Goal: Task Accomplishment & Management: Complete application form

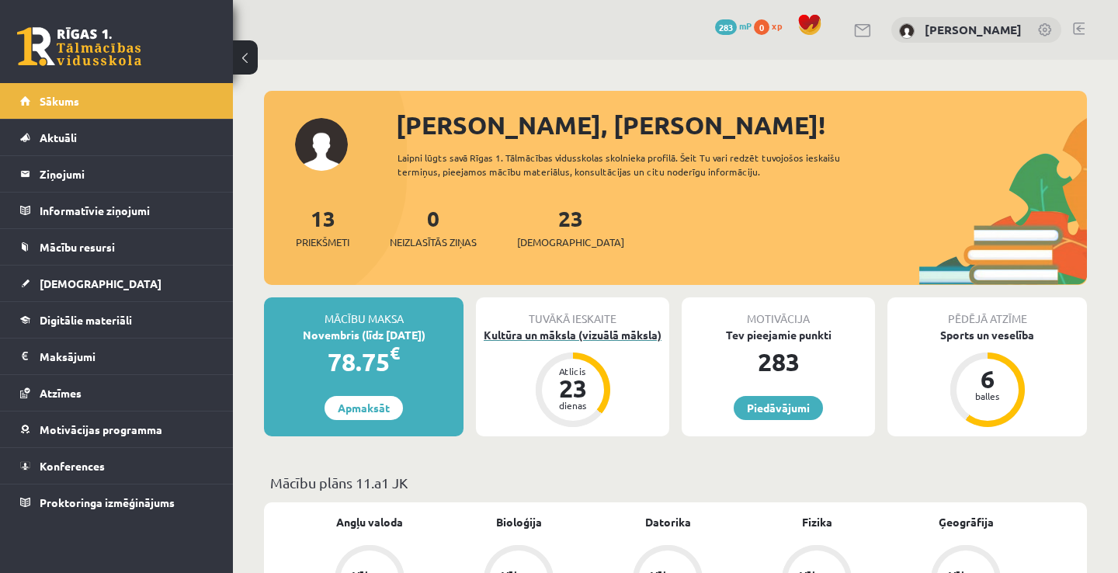
click at [614, 338] on div "Kultūra un māksla (vizuālā māksla)" at bounding box center [572, 335] width 193 height 16
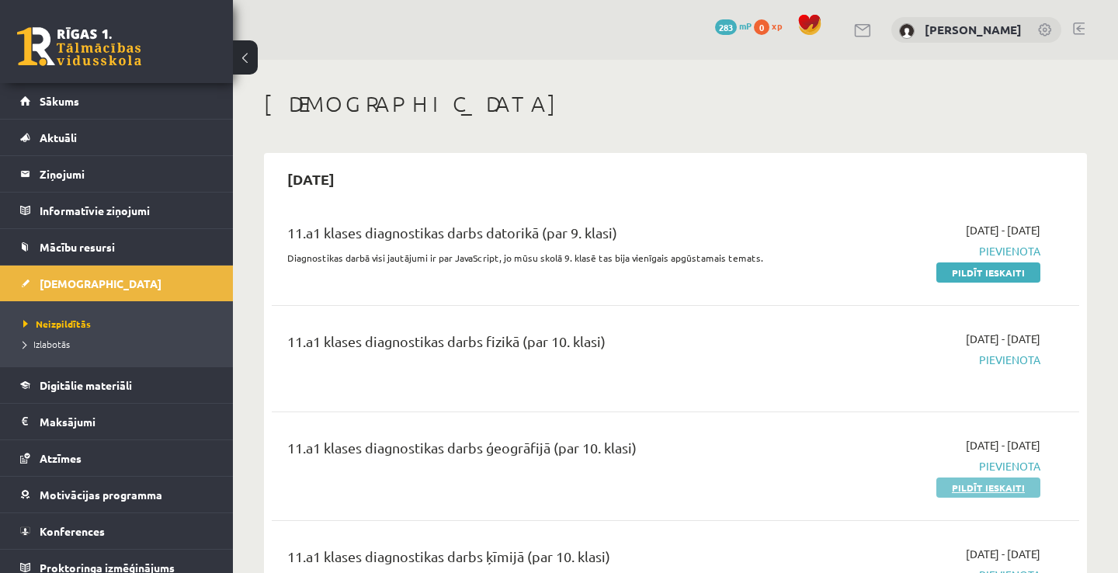
click at [1020, 494] on link "Pildīt ieskaiti" at bounding box center [989, 488] width 104 height 20
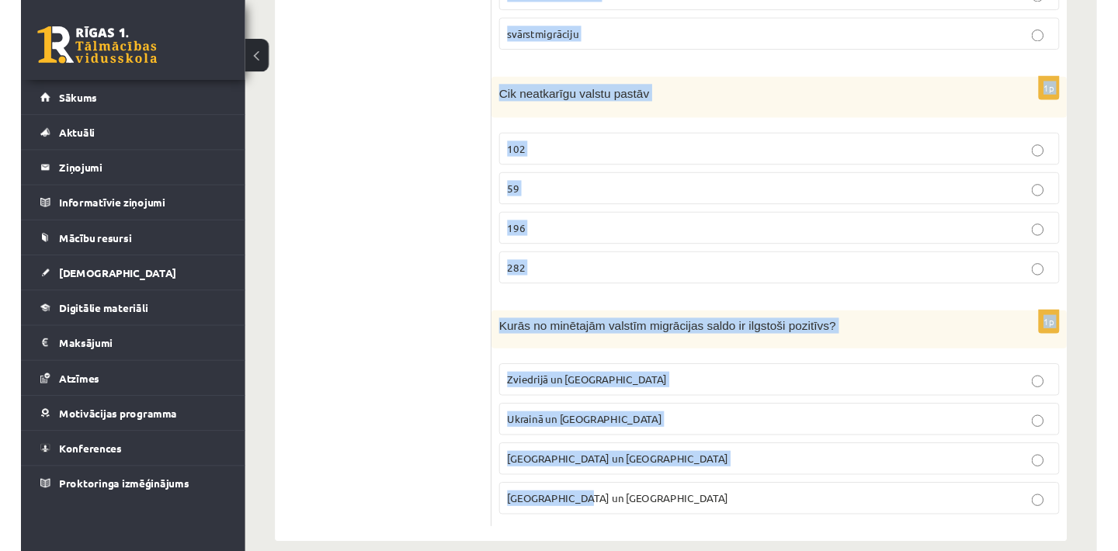
scroll to position [7365, 0]
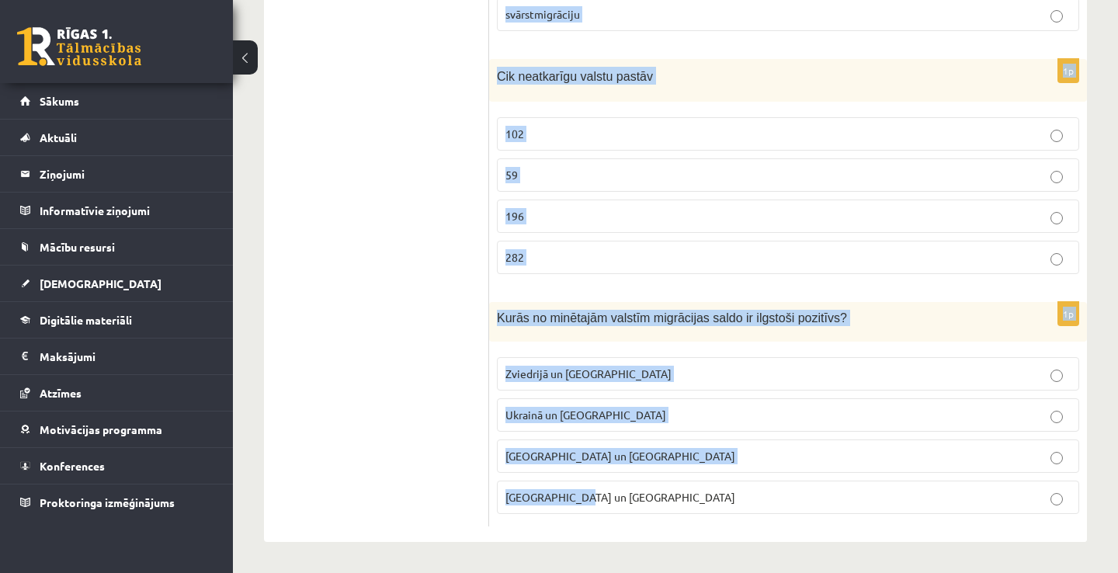
drag, startPoint x: 497, startPoint y: 184, endPoint x: 938, endPoint y: 606, distance: 610.3
copy form "Lorem ip dolorsita co adipiscingeli (sed doeiusmo)? Tempori, Utlabor, Etdolore …"
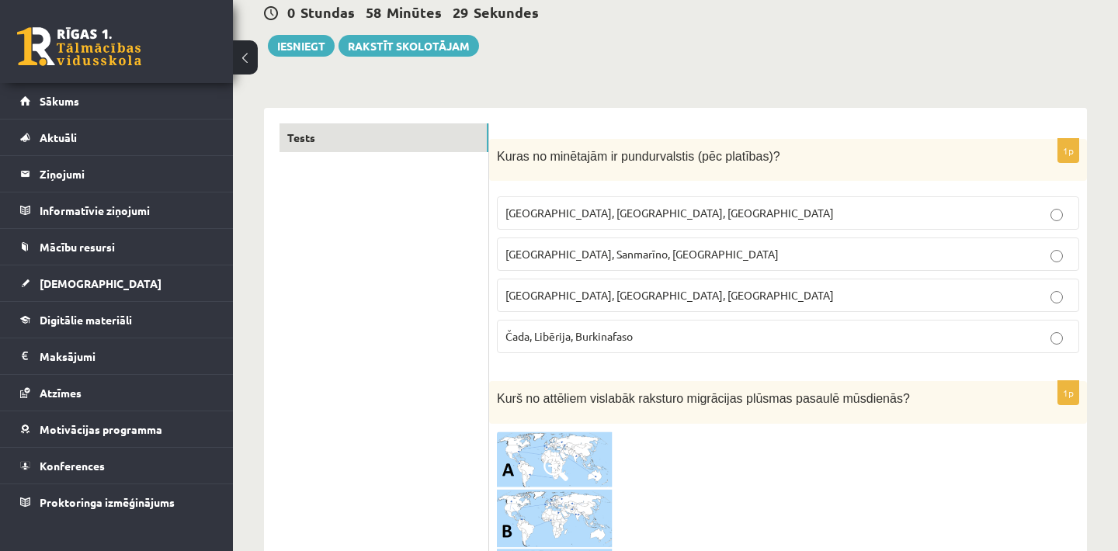
scroll to position [186, 0]
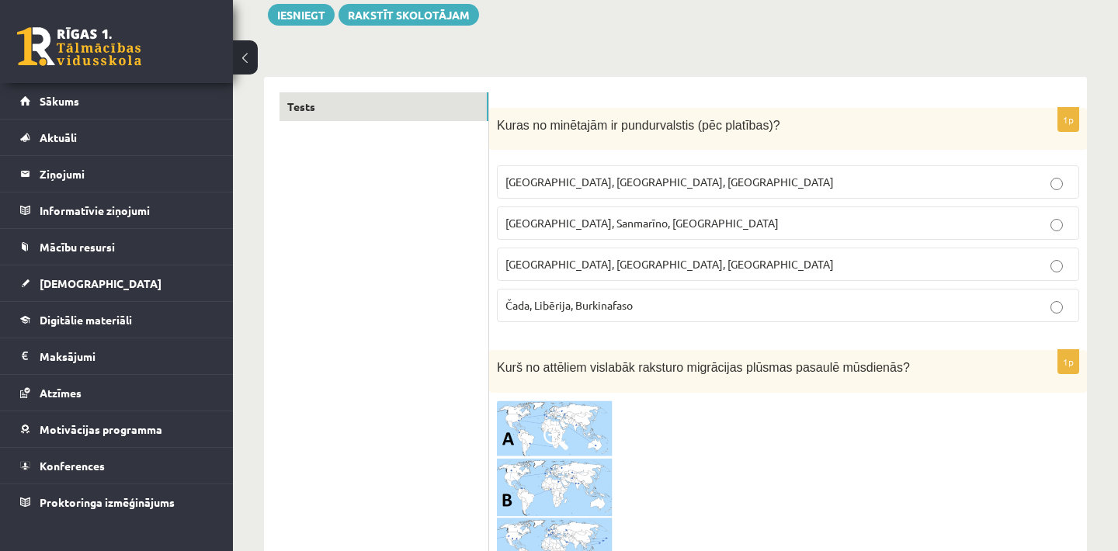
click at [913, 224] on p "[GEOGRAPHIC_DATA], Sanmarīno, [GEOGRAPHIC_DATA]" at bounding box center [788, 223] width 565 height 16
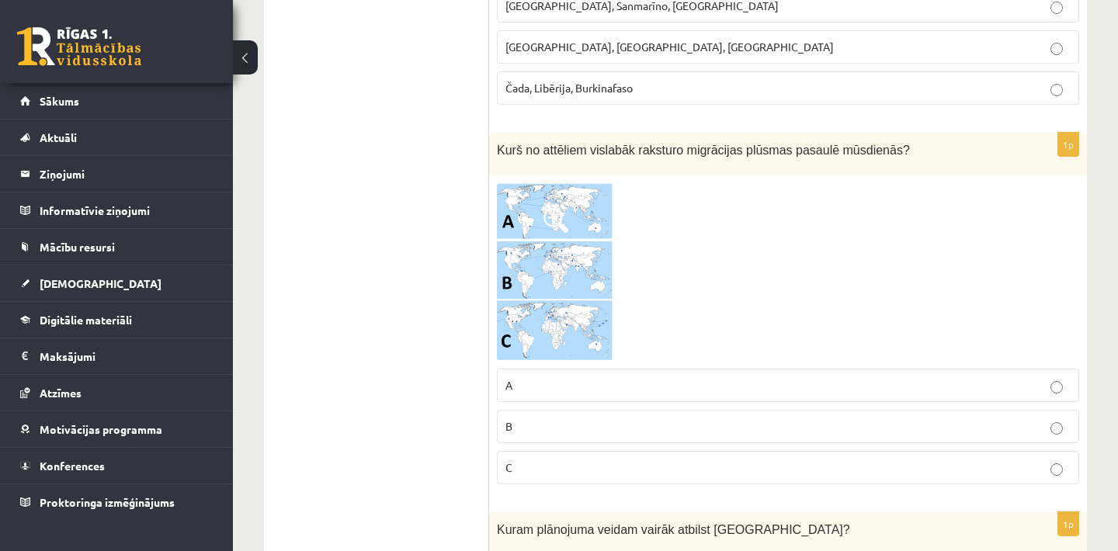
scroll to position [435, 0]
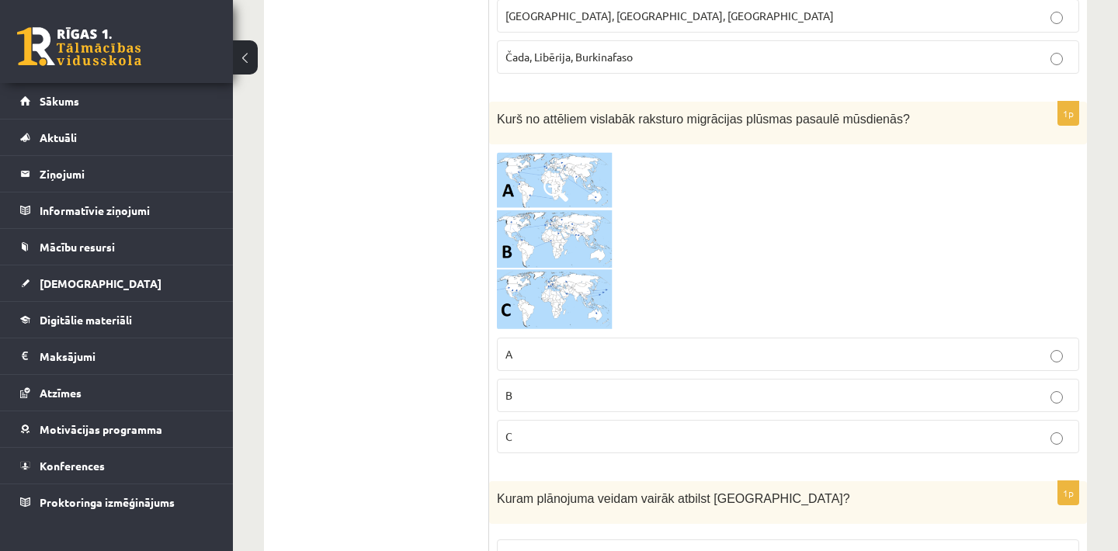
click at [551, 217] on img at bounding box center [555, 241] width 117 height 179
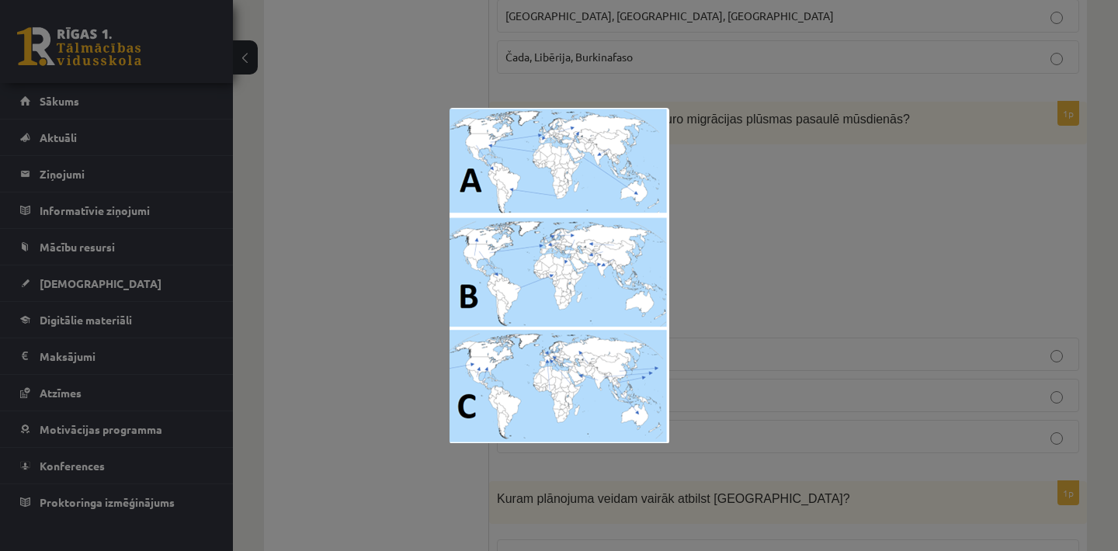
click at [798, 263] on div at bounding box center [559, 275] width 1118 height 551
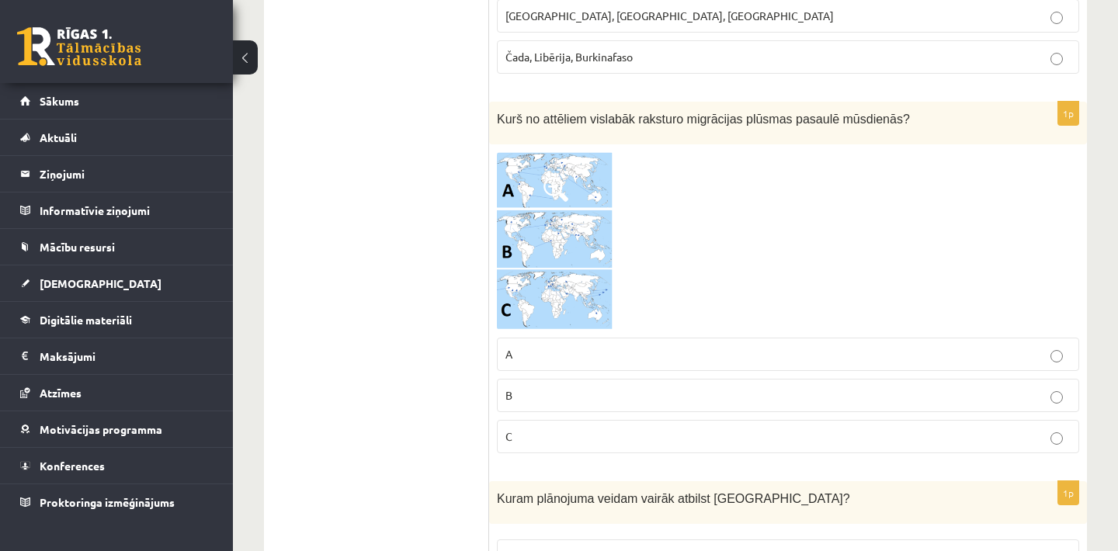
click at [631, 398] on p "B" at bounding box center [788, 396] width 565 height 16
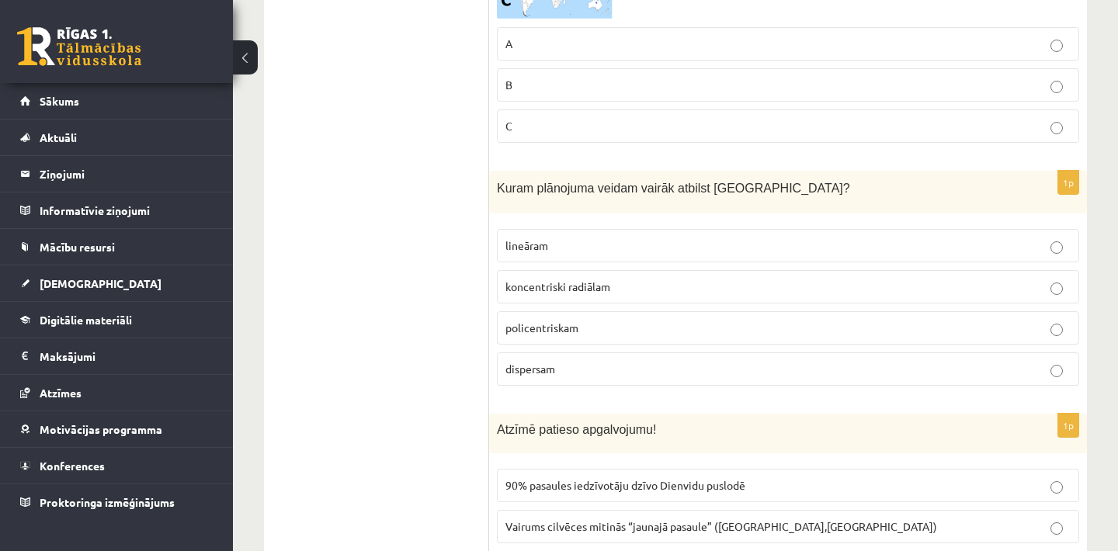
scroll to position [777, 0]
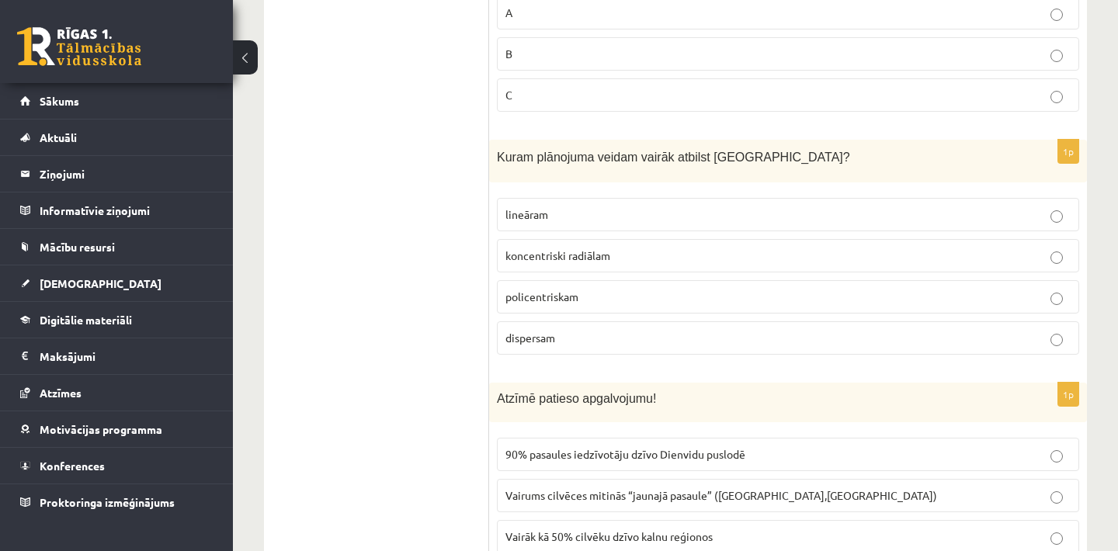
click at [659, 296] on p "policentriskam" at bounding box center [788, 297] width 565 height 16
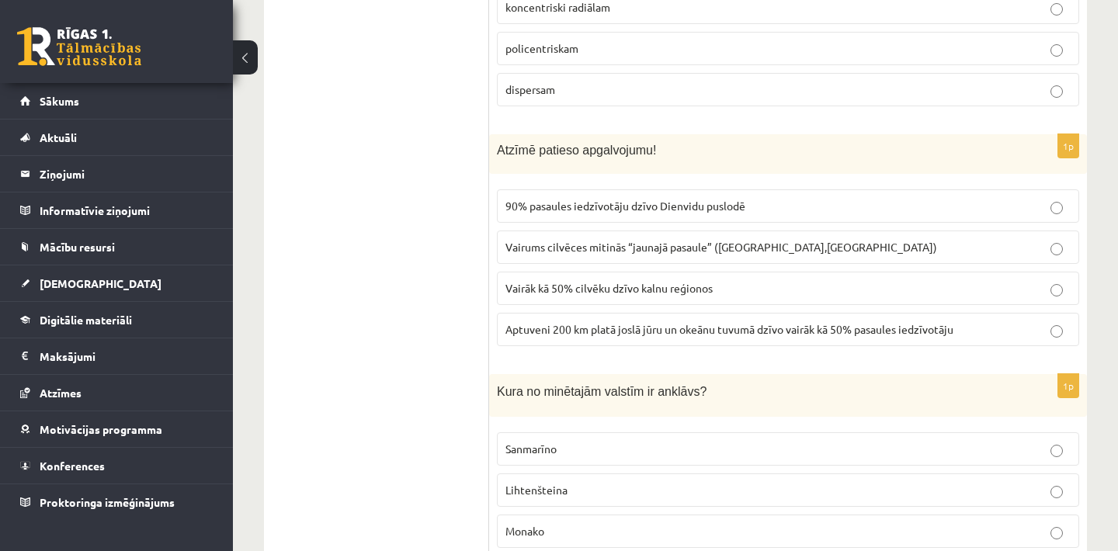
scroll to position [1056, 0]
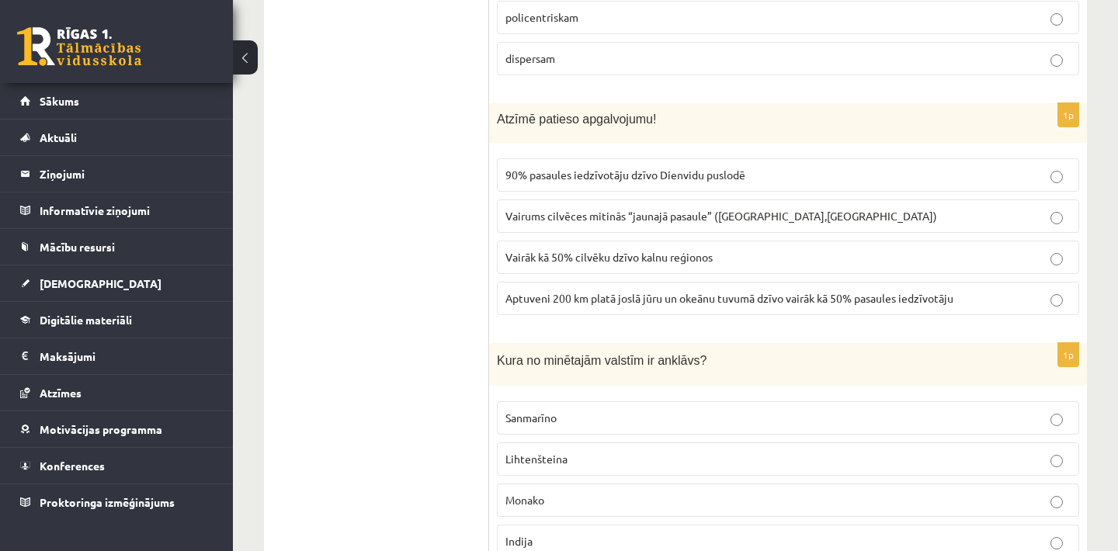
click at [690, 290] on p "Aptuveni 200 km platā joslā jūru un okeānu tuvumā dzīvo vairāk kā 50% pasaules …" at bounding box center [788, 298] width 565 height 16
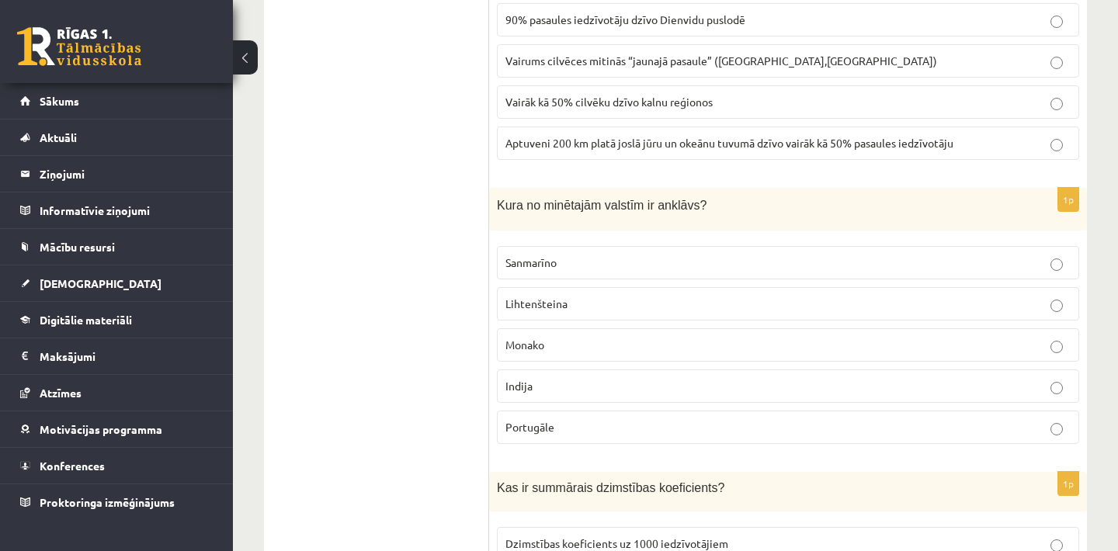
scroll to position [1243, 0]
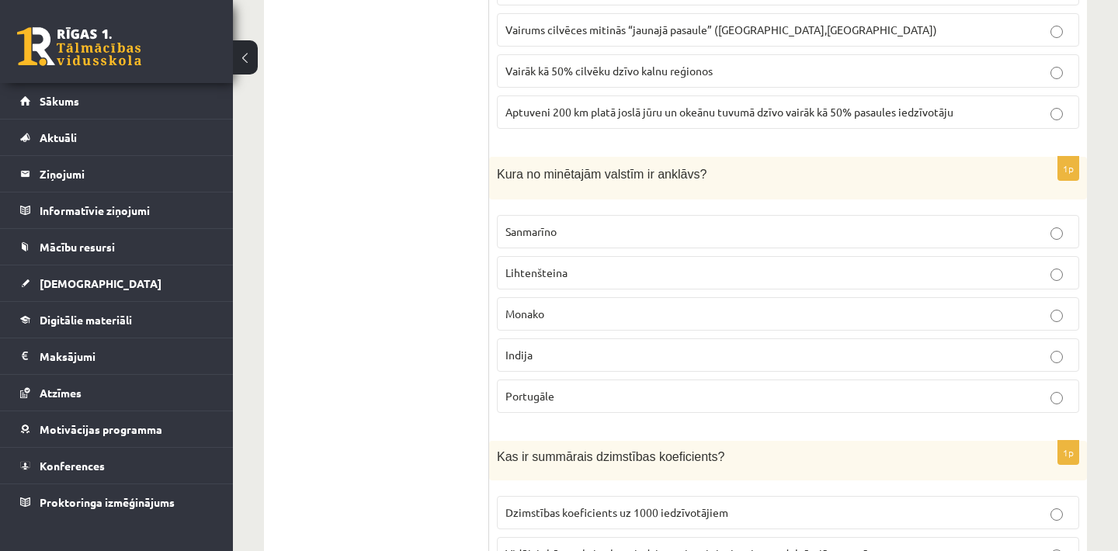
click at [610, 270] on p "Lihtenšteina" at bounding box center [788, 273] width 565 height 16
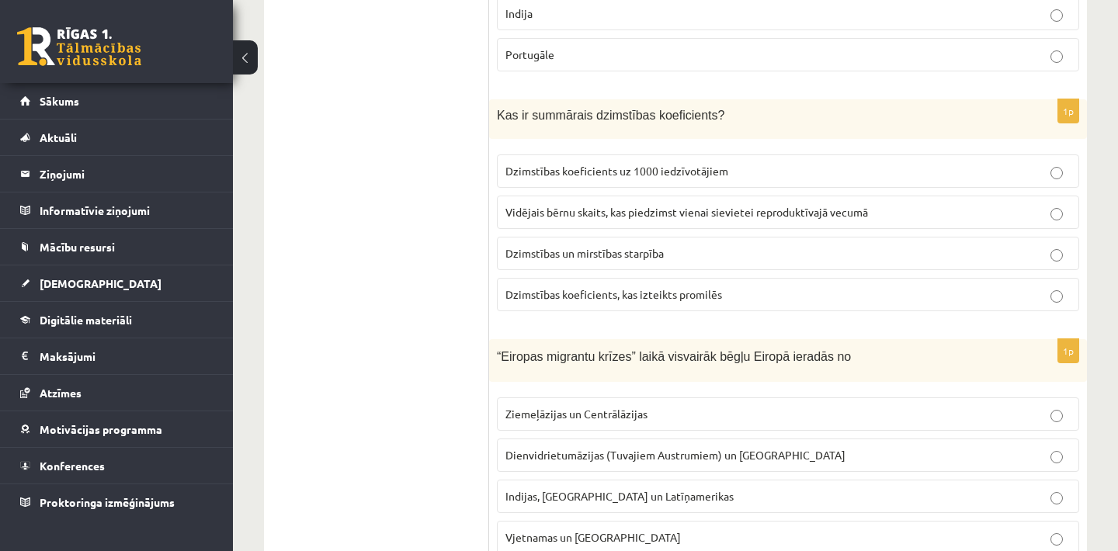
scroll to position [1616, 0]
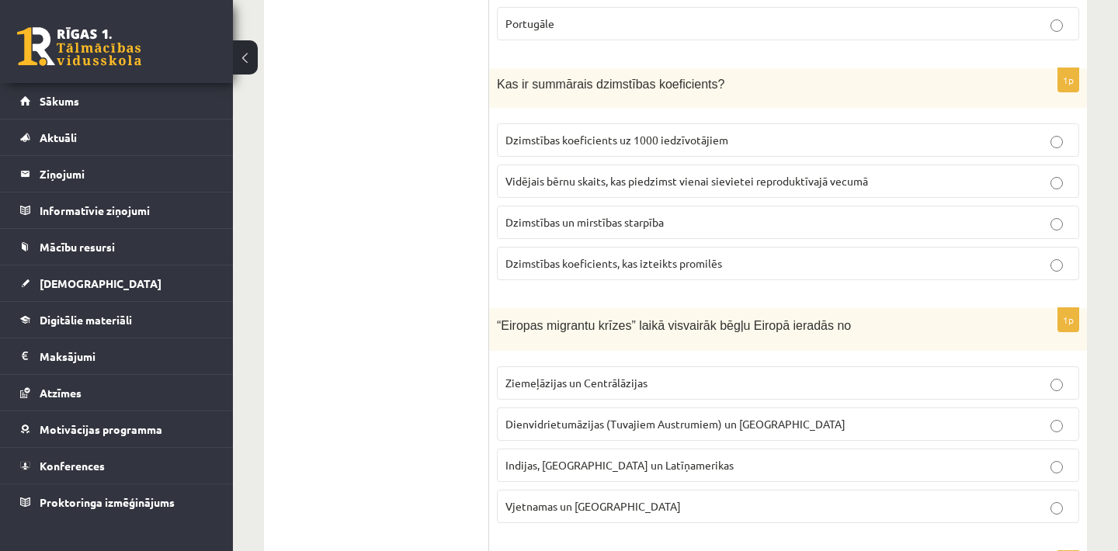
click at [730, 221] on p "Dzimstības un mirstības starpība" at bounding box center [788, 222] width 565 height 16
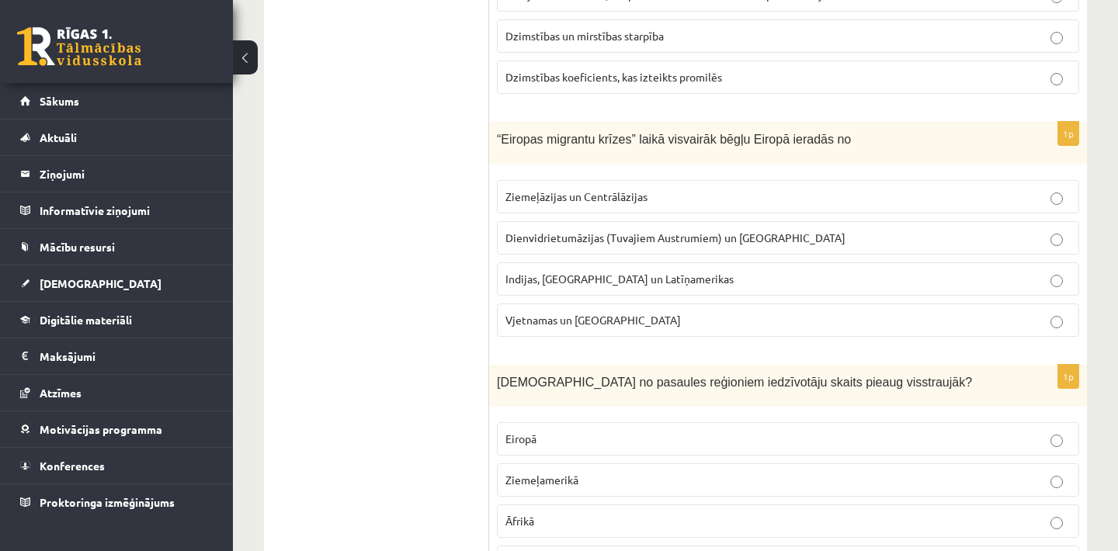
scroll to position [1833, 0]
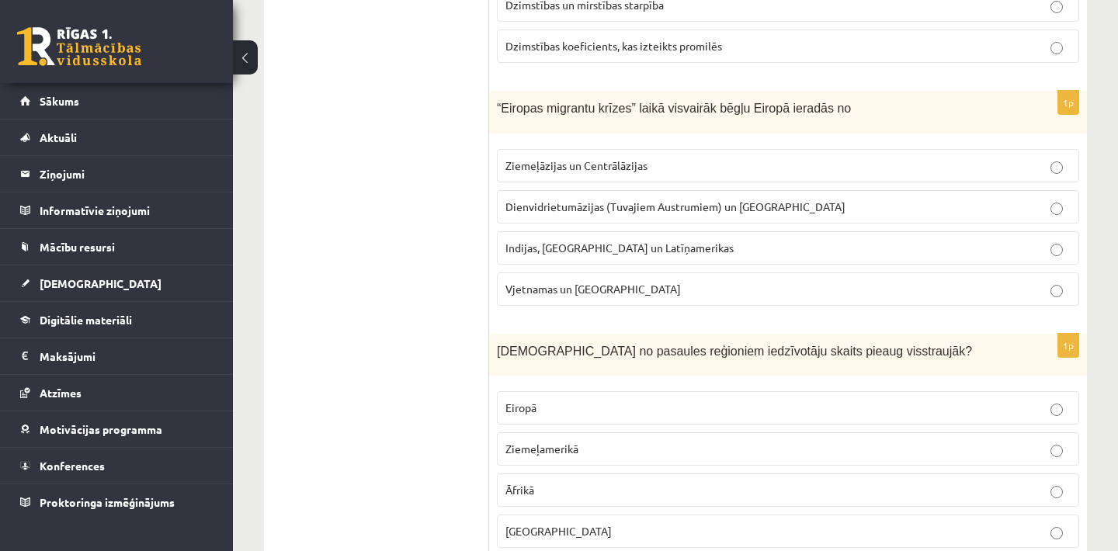
click at [708, 202] on span "Dienvidrietumāzijas (Tuvajiem Austrumiem) un [GEOGRAPHIC_DATA]" at bounding box center [676, 207] width 340 height 14
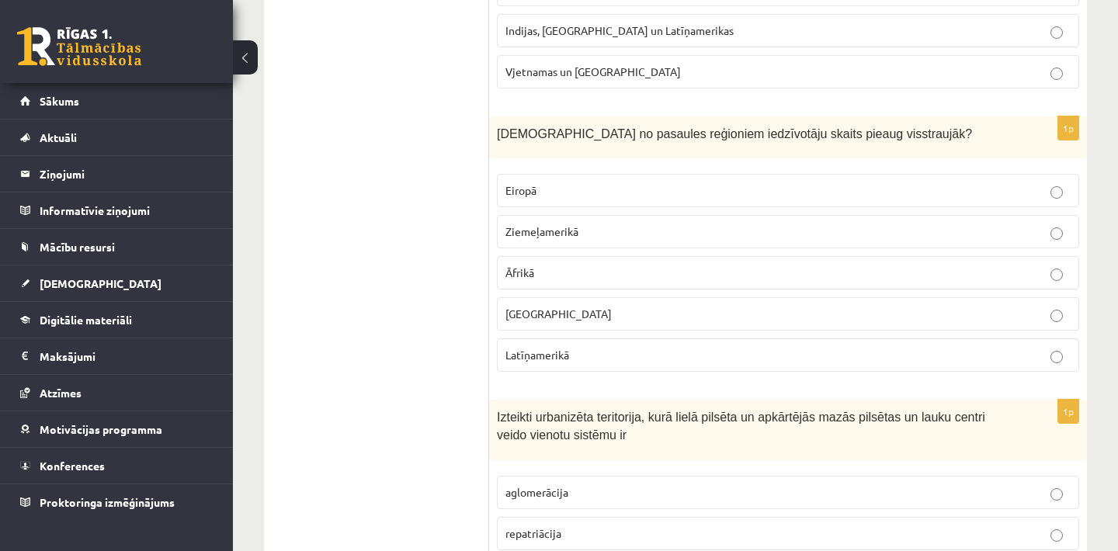
scroll to position [2082, 0]
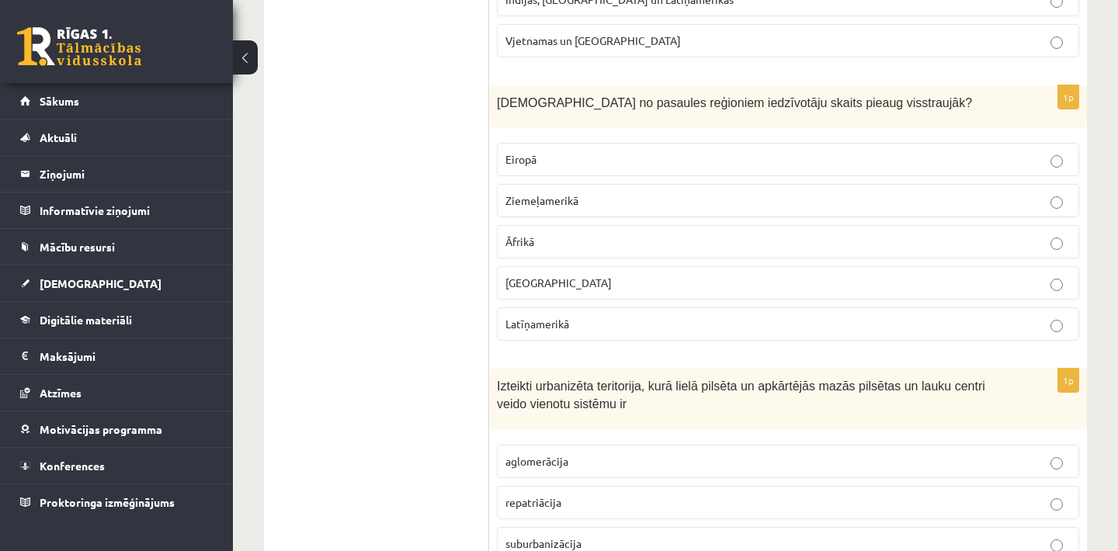
click at [670, 159] on p "Eiropā" at bounding box center [788, 159] width 565 height 16
click at [669, 276] on p "[GEOGRAPHIC_DATA]" at bounding box center [788, 283] width 565 height 16
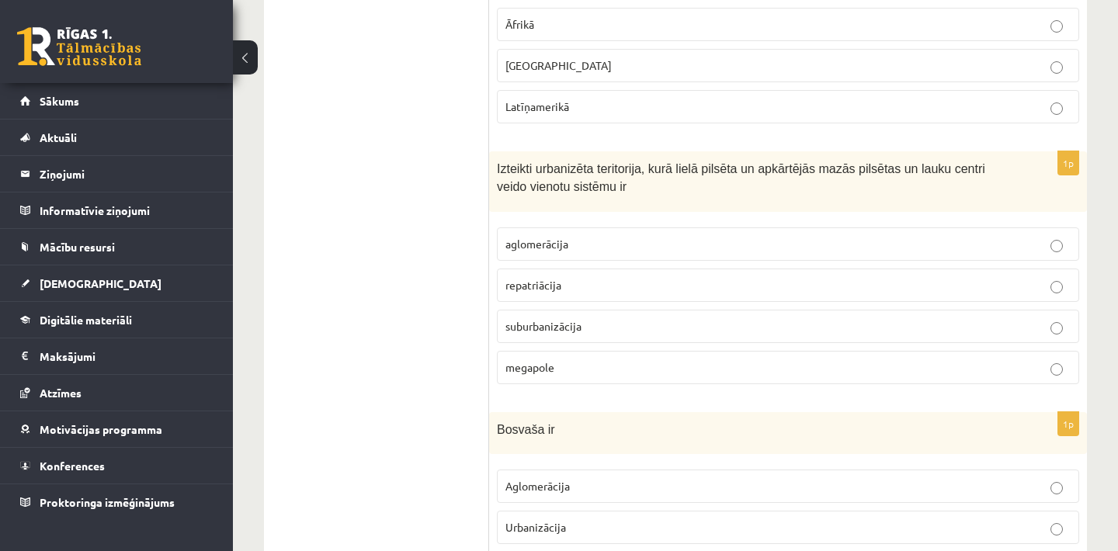
scroll to position [2330, 0]
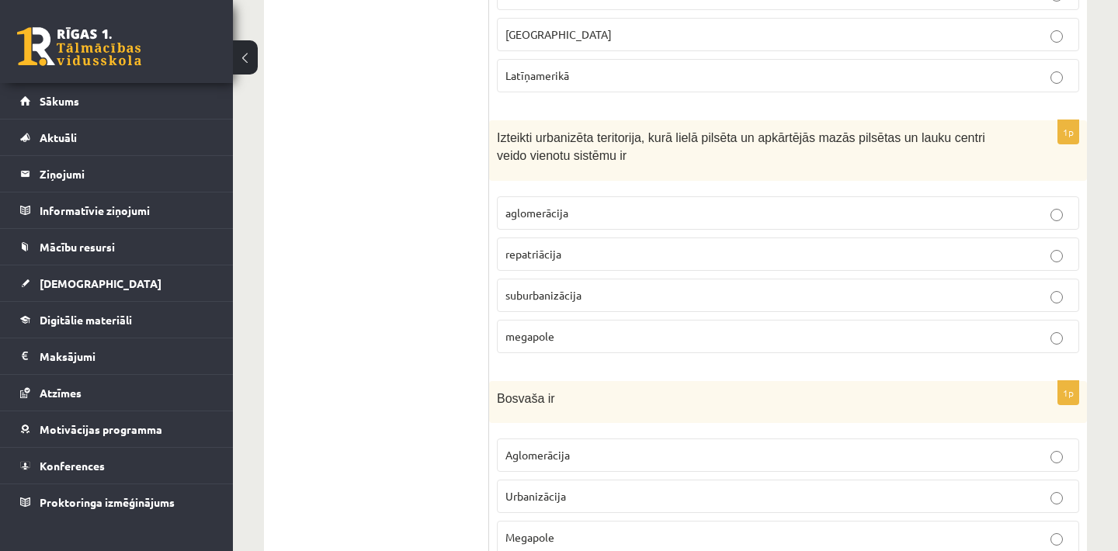
click at [609, 343] on label "megapole" at bounding box center [788, 336] width 583 height 33
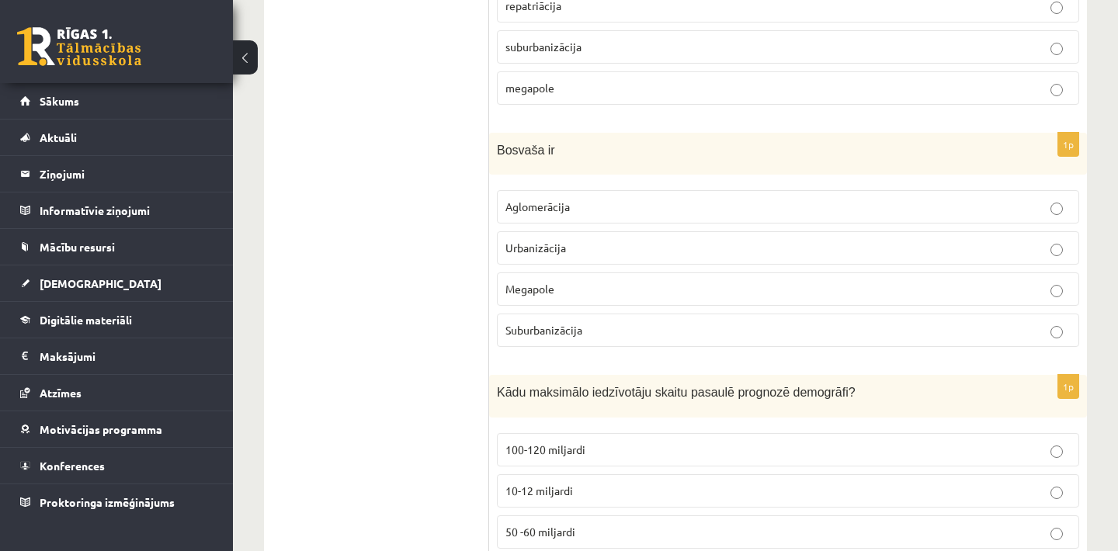
scroll to position [2610, 0]
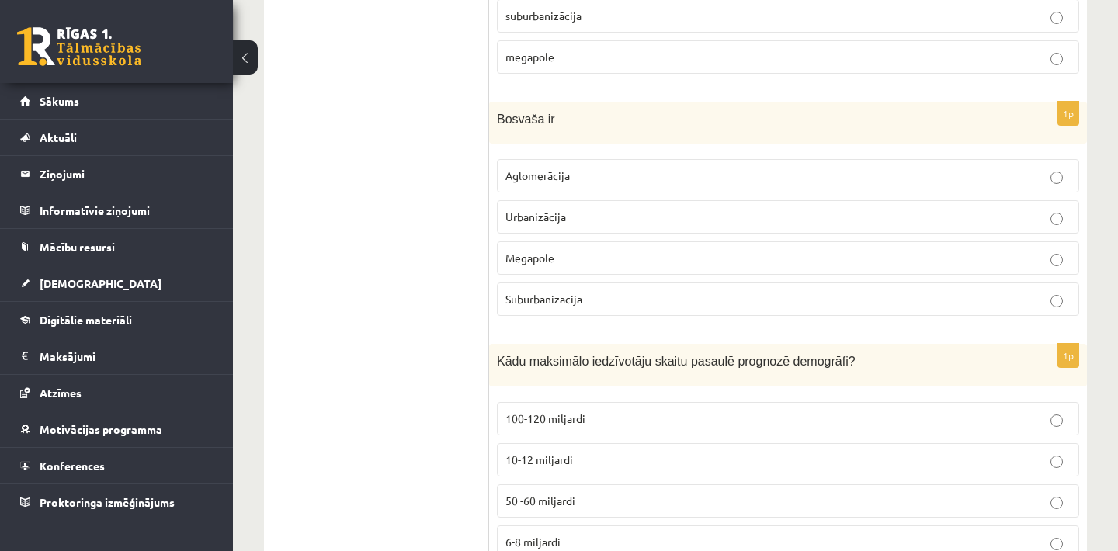
click at [541, 295] on span "Suburbanizācija" at bounding box center [544, 299] width 77 height 14
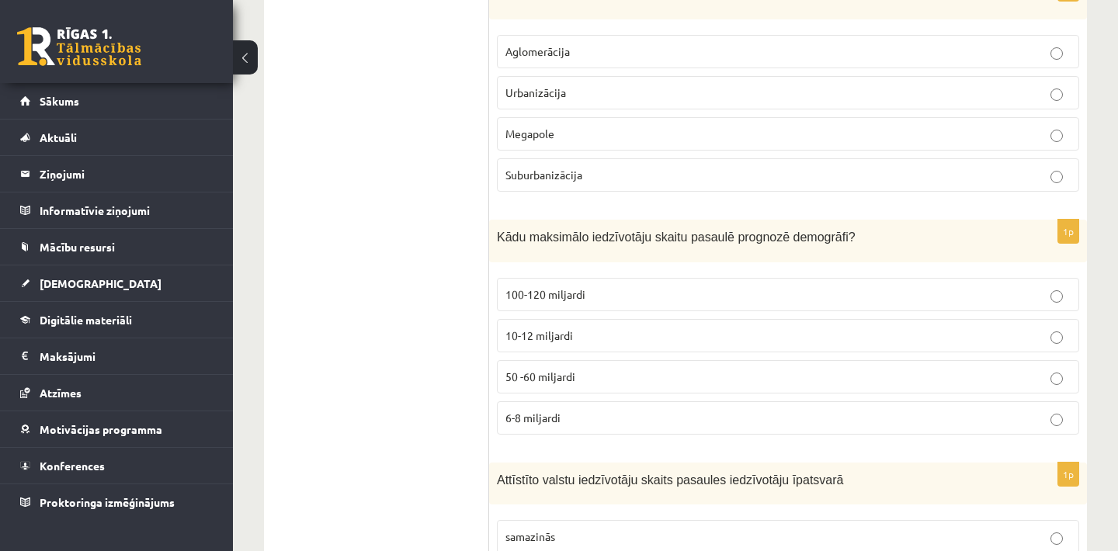
scroll to position [2827, 0]
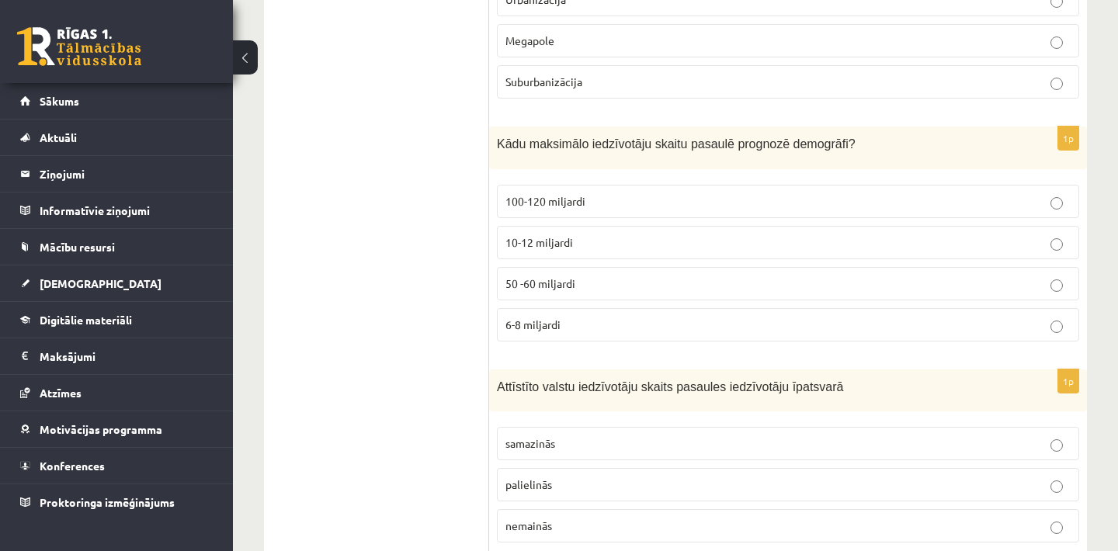
click at [647, 239] on p "10-12 miljardi" at bounding box center [788, 243] width 565 height 16
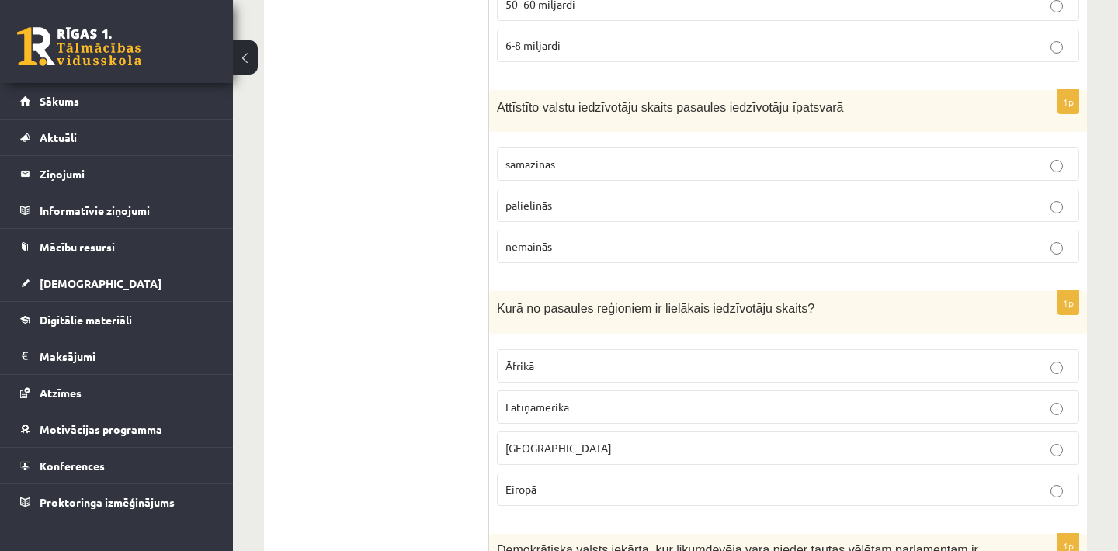
scroll to position [3138, 0]
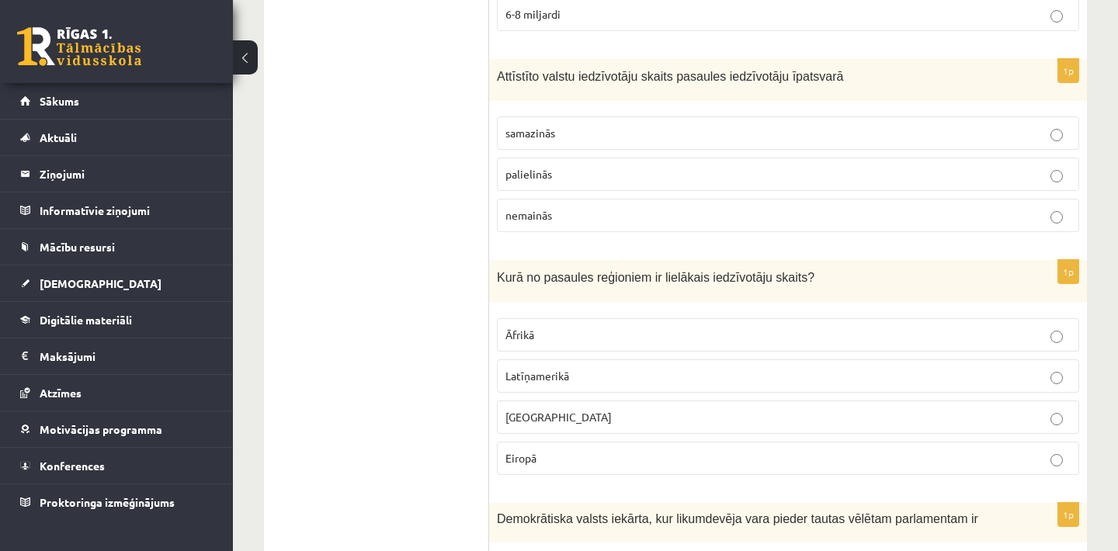
click at [722, 130] on p "samazinās" at bounding box center [788, 133] width 565 height 16
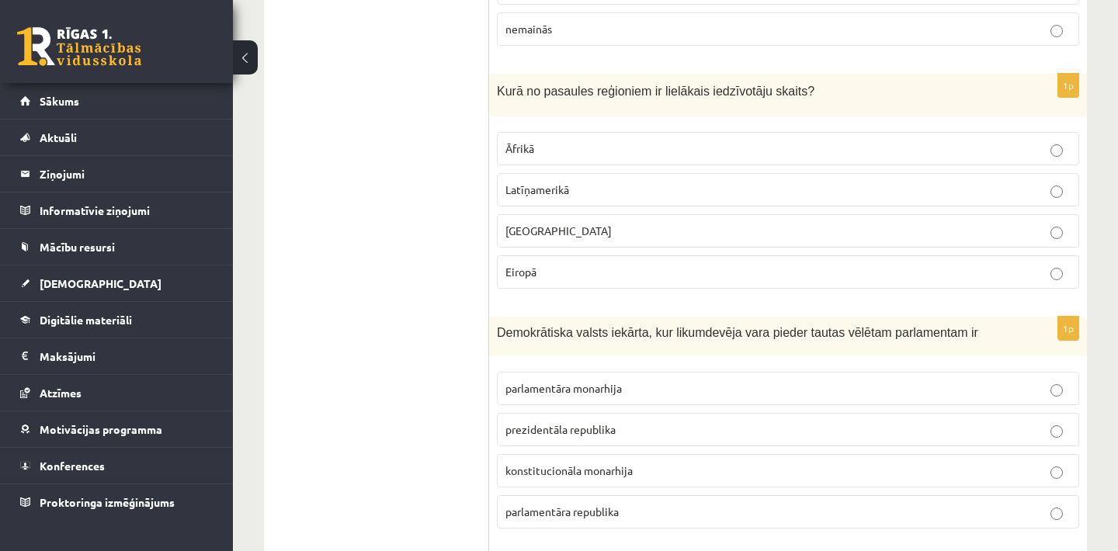
scroll to position [3355, 0]
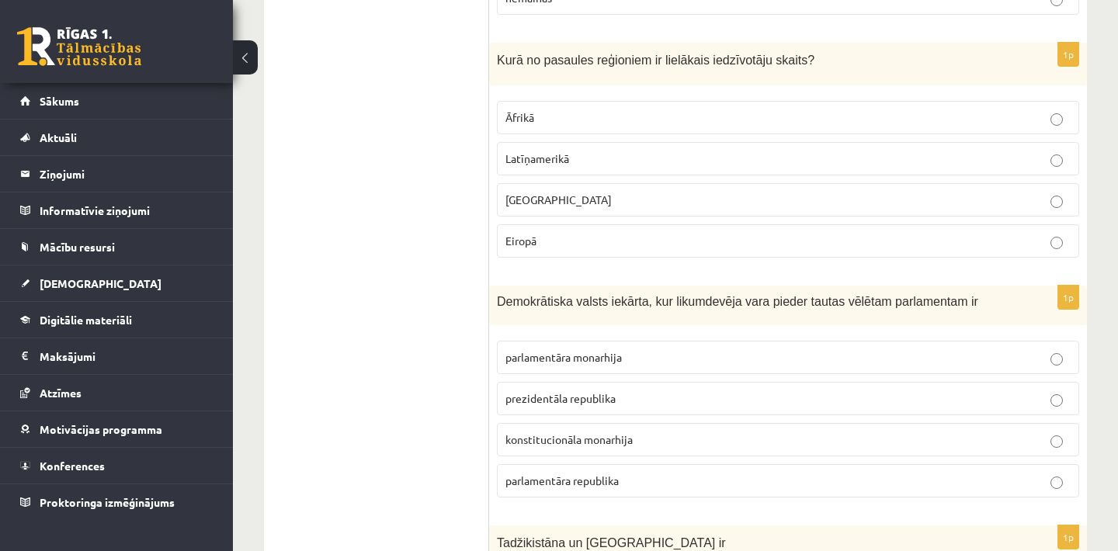
click at [729, 202] on p "[GEOGRAPHIC_DATA]" at bounding box center [788, 200] width 565 height 16
click at [755, 110] on p "Āfrikā" at bounding box center [788, 118] width 565 height 16
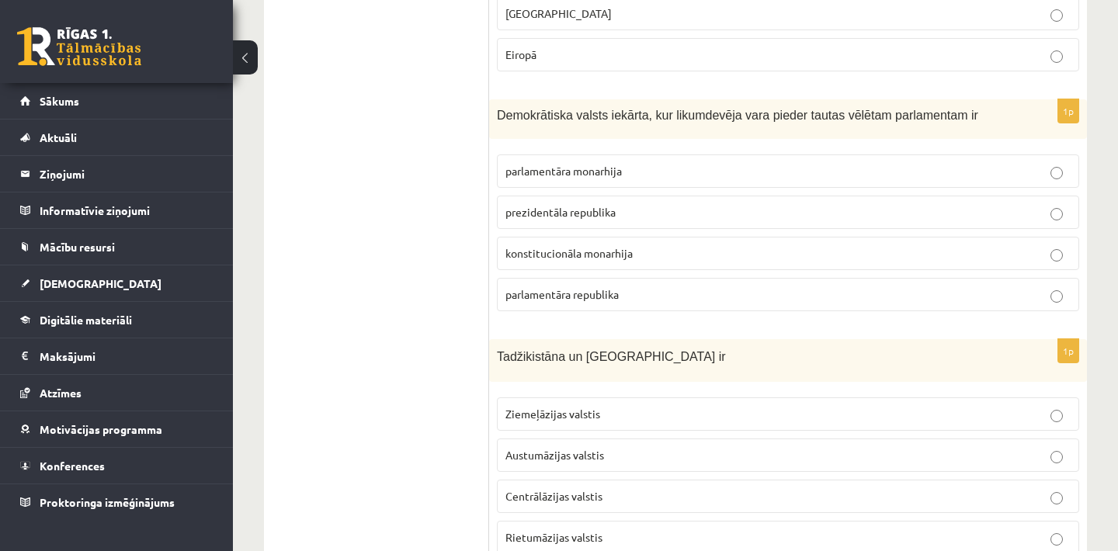
scroll to position [3573, 0]
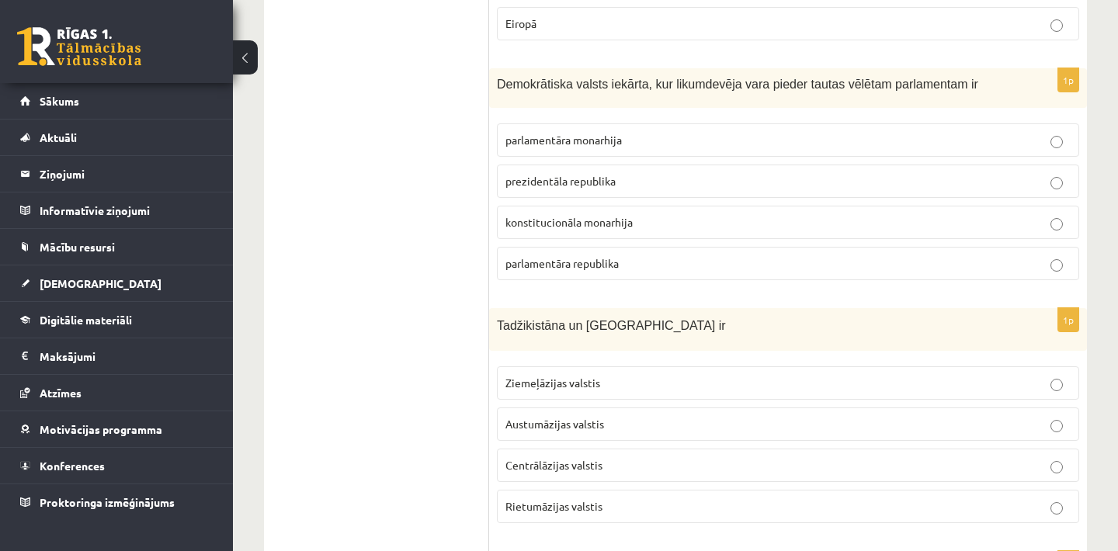
click at [704, 176] on p "prezidentāla republika" at bounding box center [788, 181] width 565 height 16
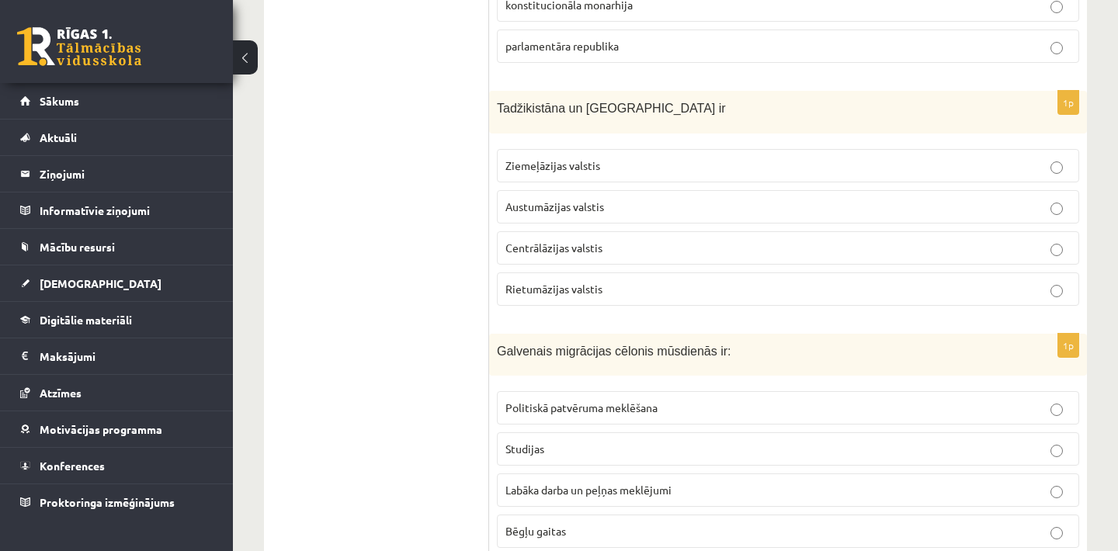
scroll to position [3821, 0]
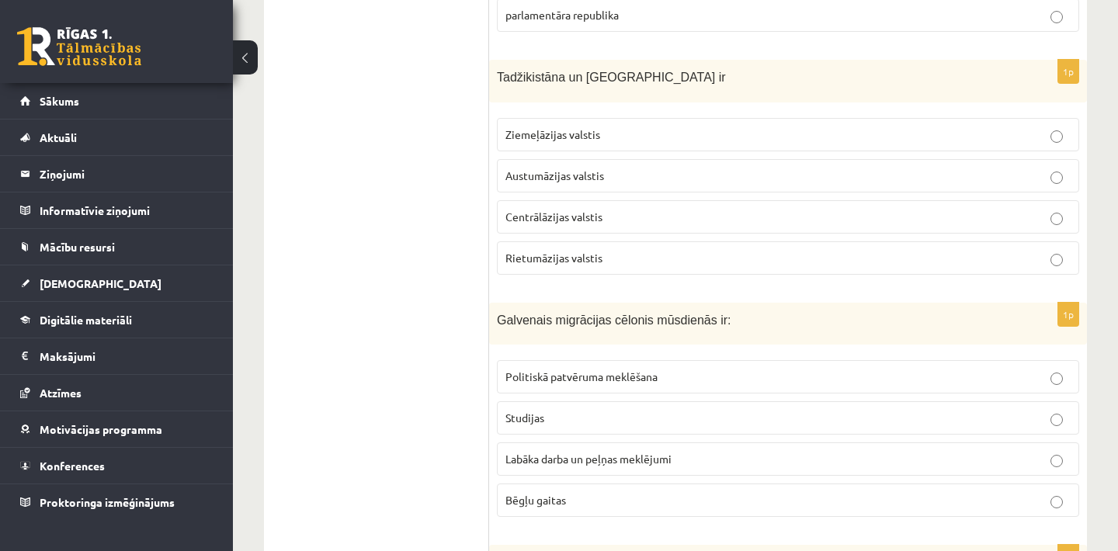
click at [555, 218] on p "Centrālāzijas valstis" at bounding box center [788, 217] width 565 height 16
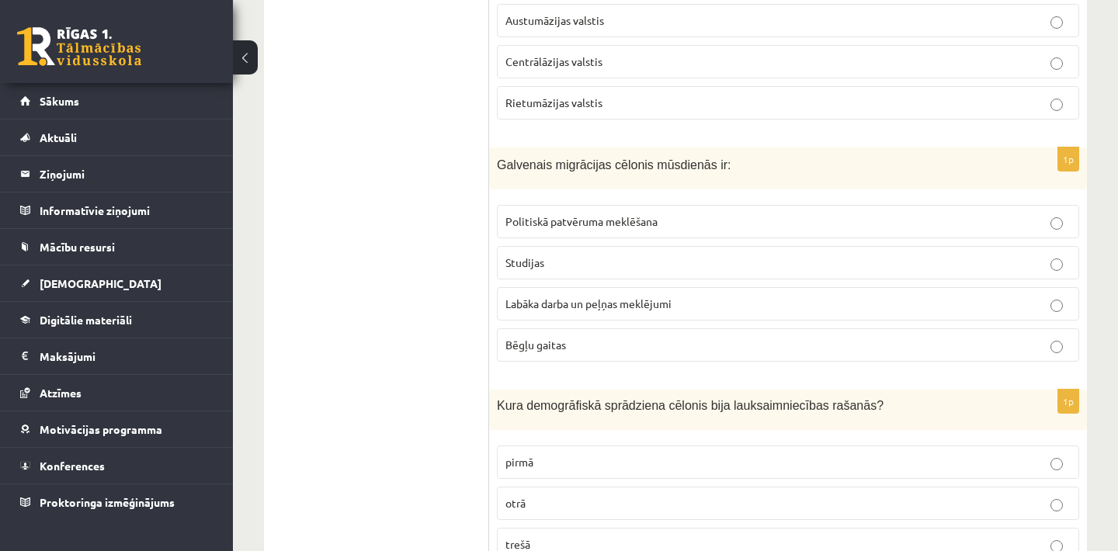
scroll to position [4008, 0]
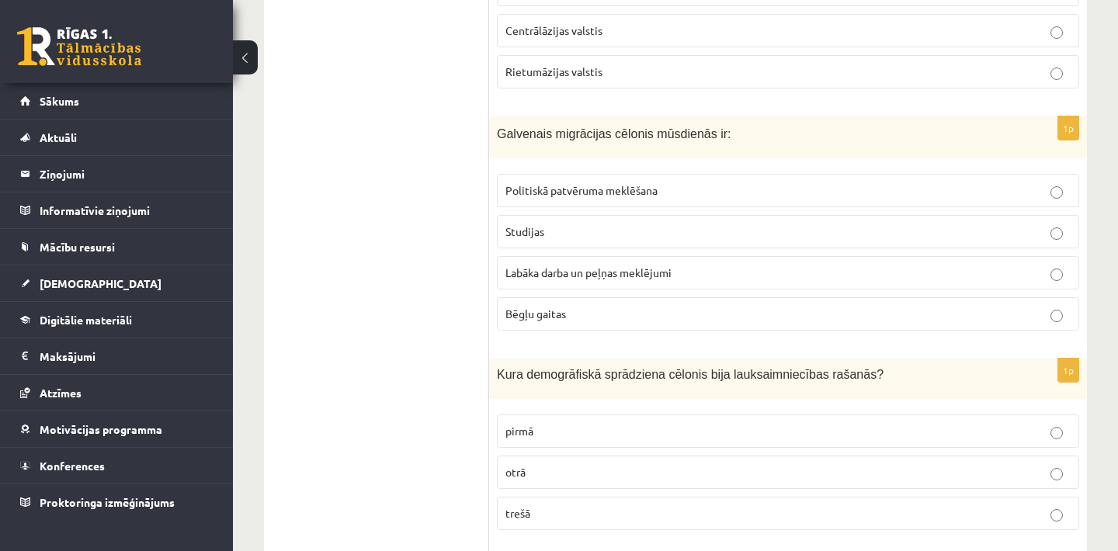
click at [672, 273] on span "Labāka darba un peļņas meklējumi" at bounding box center [589, 273] width 166 height 14
click at [677, 310] on p "Bēgļu gaitas" at bounding box center [788, 314] width 565 height 16
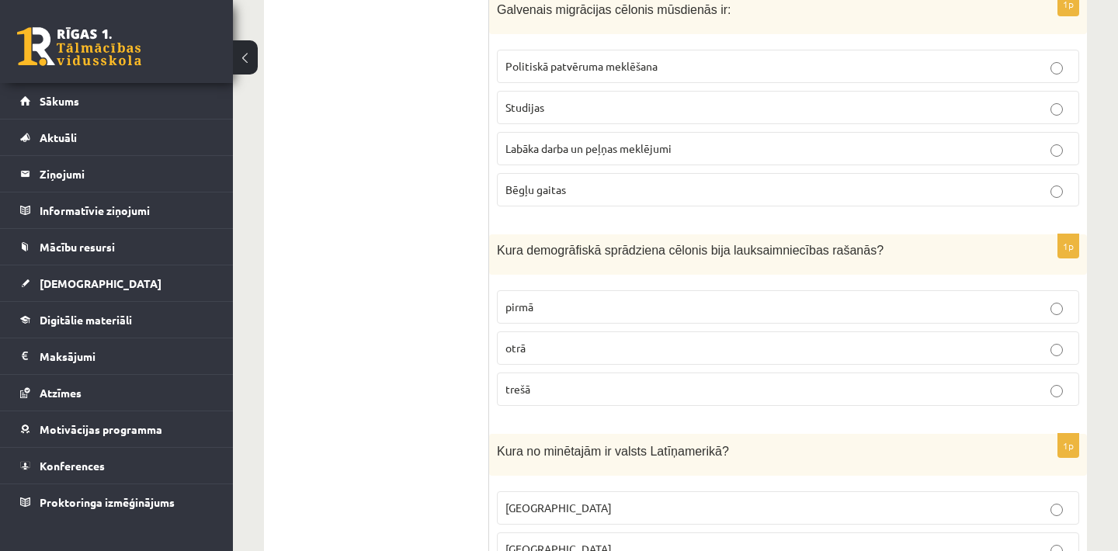
scroll to position [4163, 0]
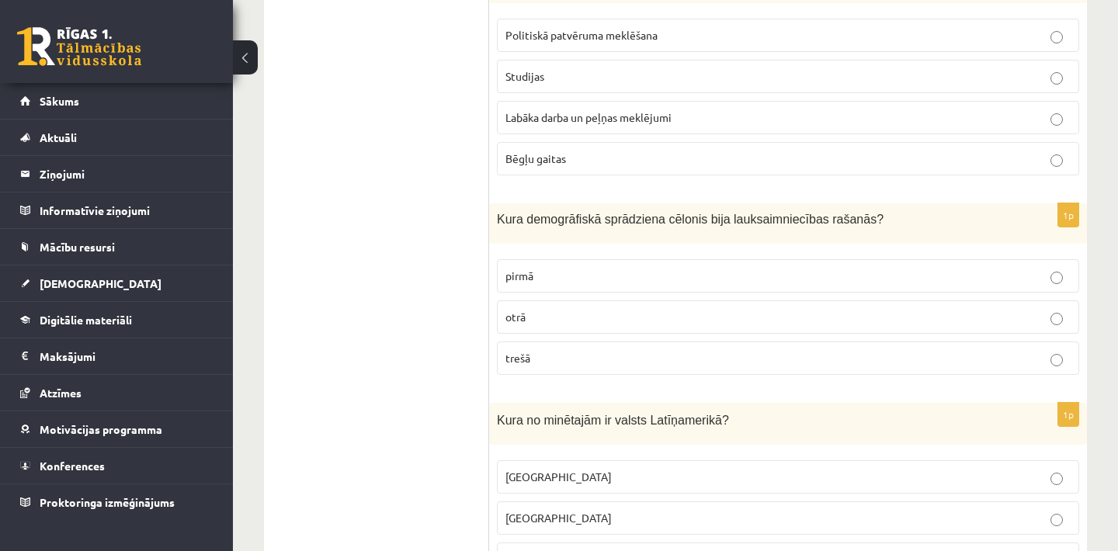
click at [628, 355] on p "trešā" at bounding box center [788, 358] width 565 height 16
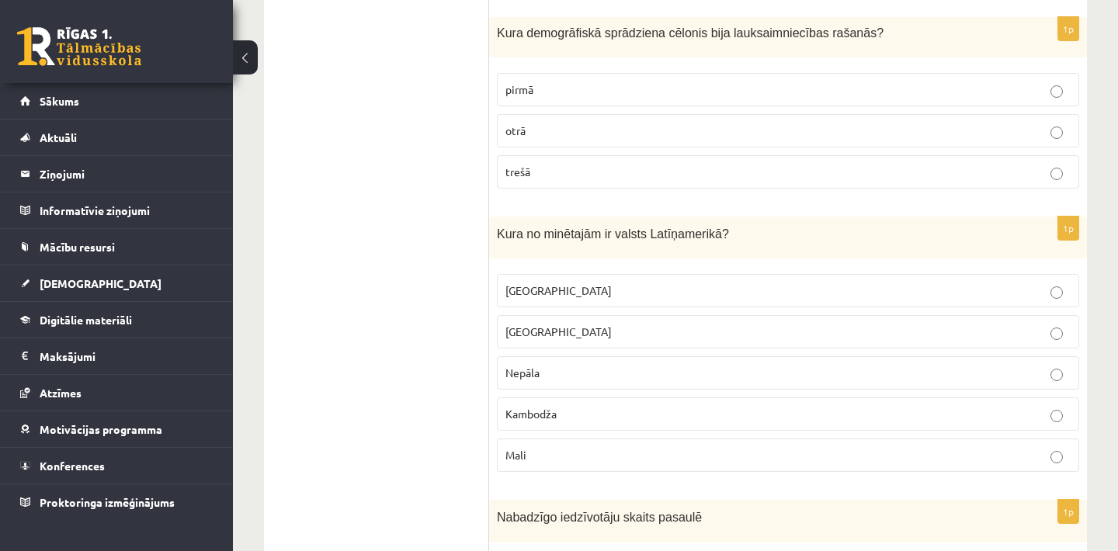
scroll to position [4412, 0]
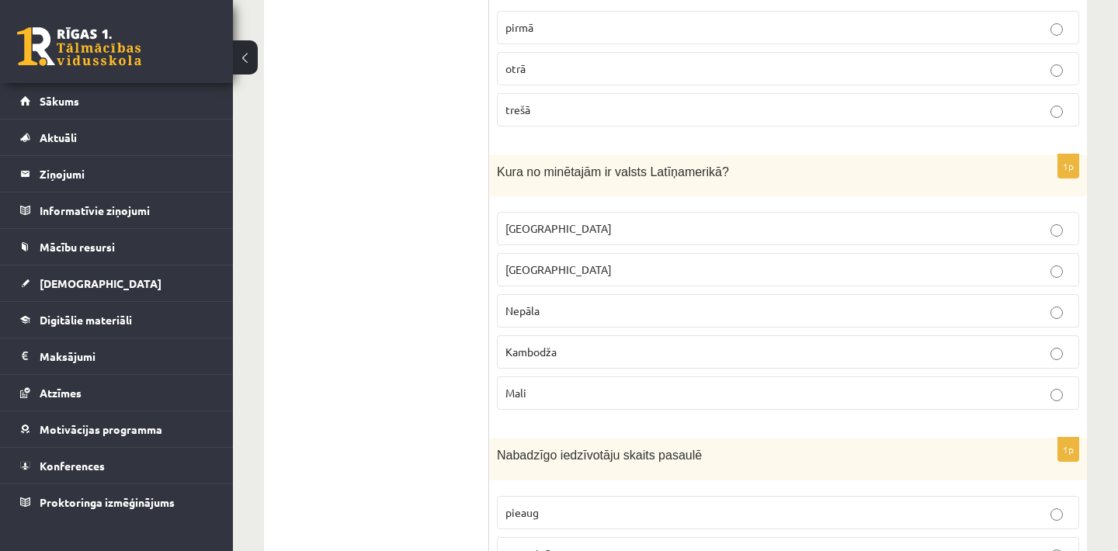
click at [609, 350] on p "Kambodža" at bounding box center [788, 352] width 565 height 16
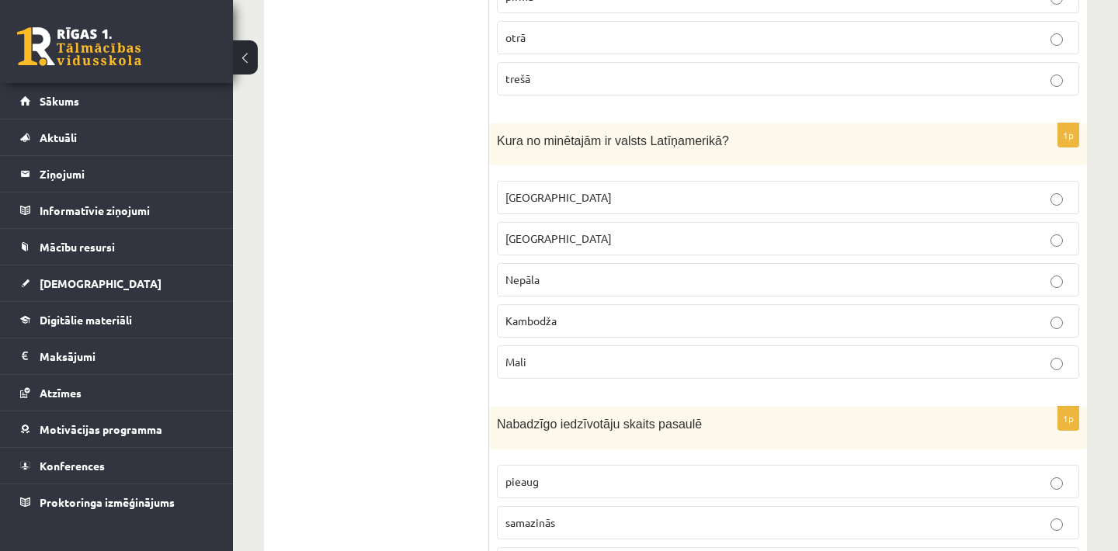
click at [581, 200] on p "[GEOGRAPHIC_DATA]" at bounding box center [788, 198] width 565 height 16
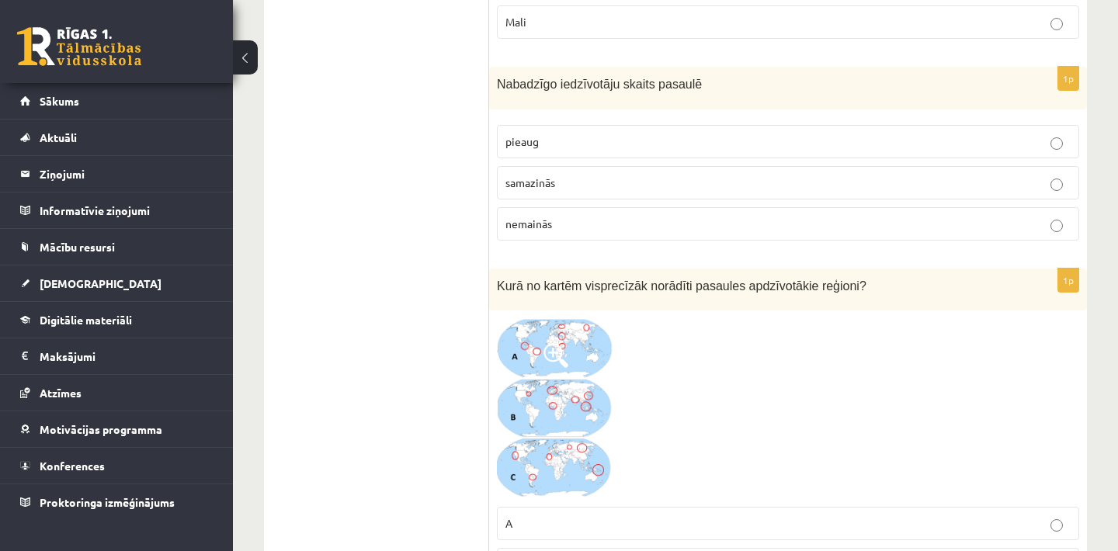
scroll to position [4784, 0]
click at [635, 123] on label "pieaug" at bounding box center [788, 139] width 583 height 33
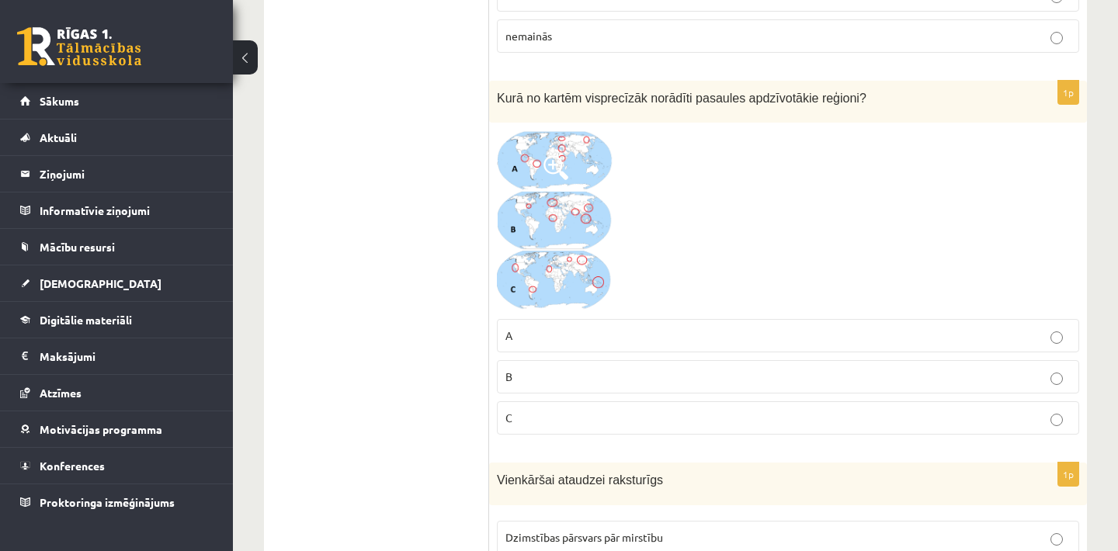
scroll to position [5002, 0]
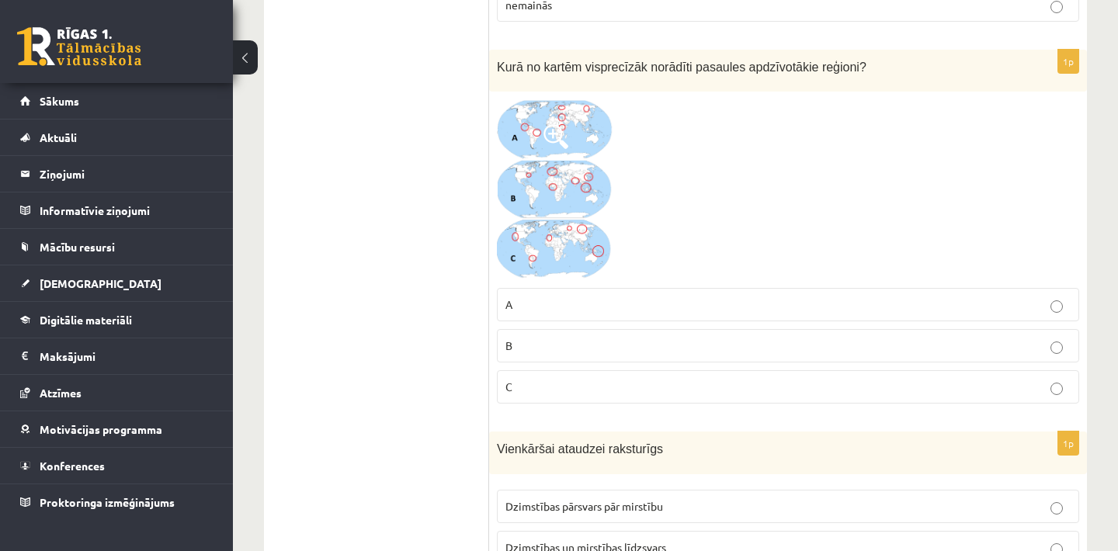
click at [581, 236] on img at bounding box center [555, 189] width 117 height 181
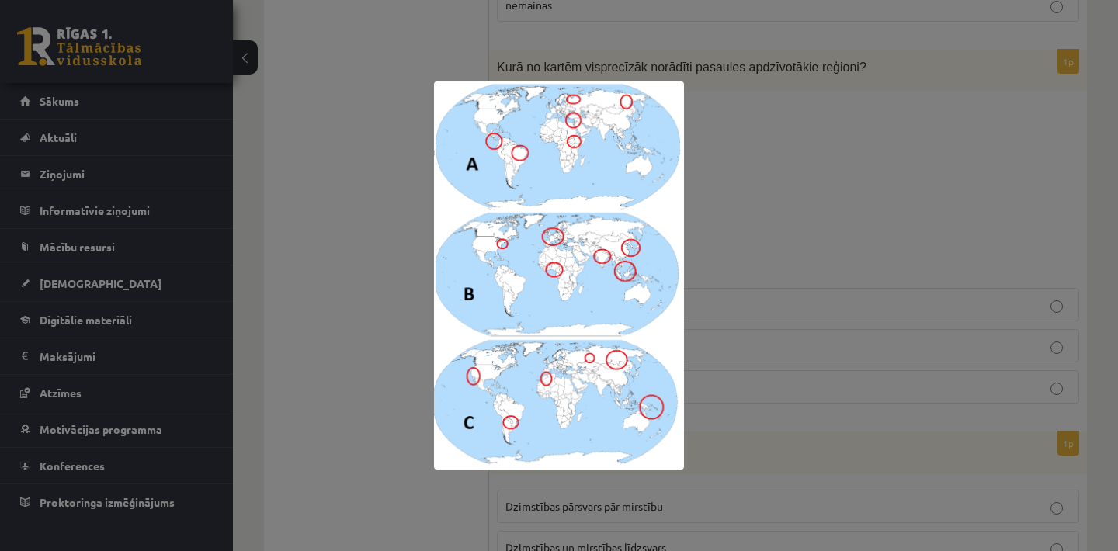
click at [812, 190] on div at bounding box center [559, 275] width 1118 height 551
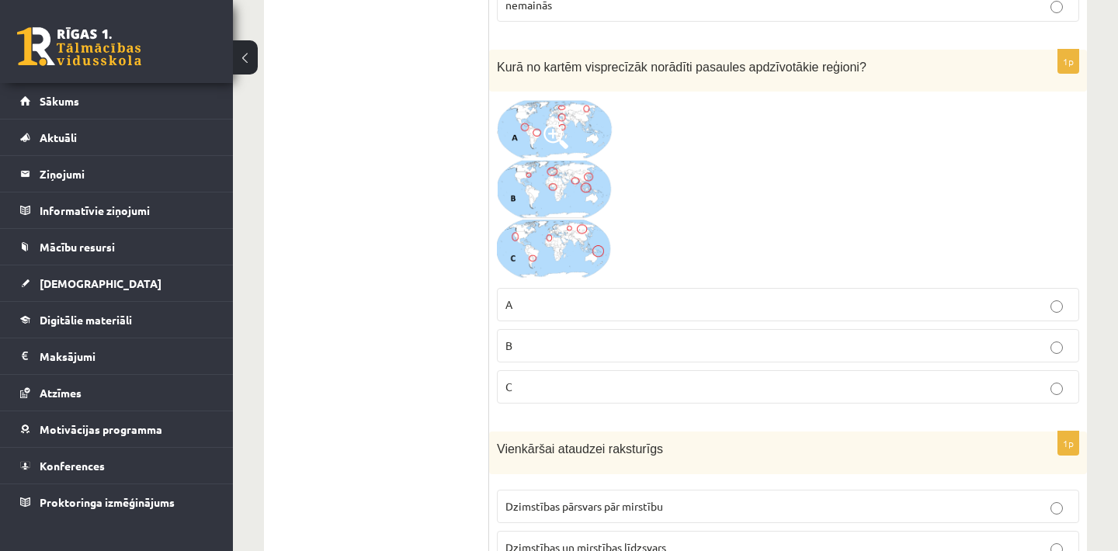
click at [628, 343] on p "B" at bounding box center [788, 346] width 565 height 16
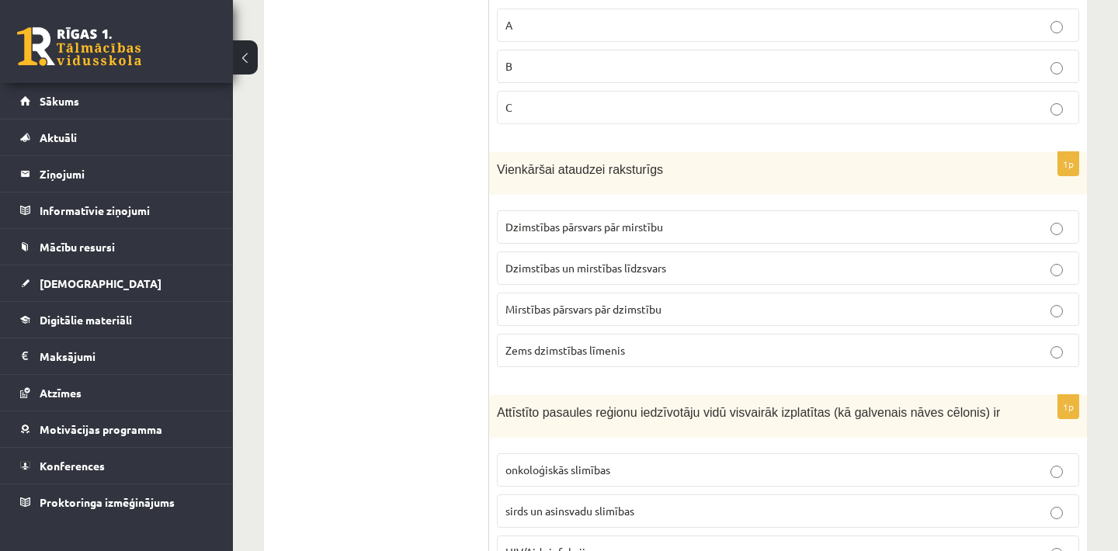
scroll to position [5313, 0]
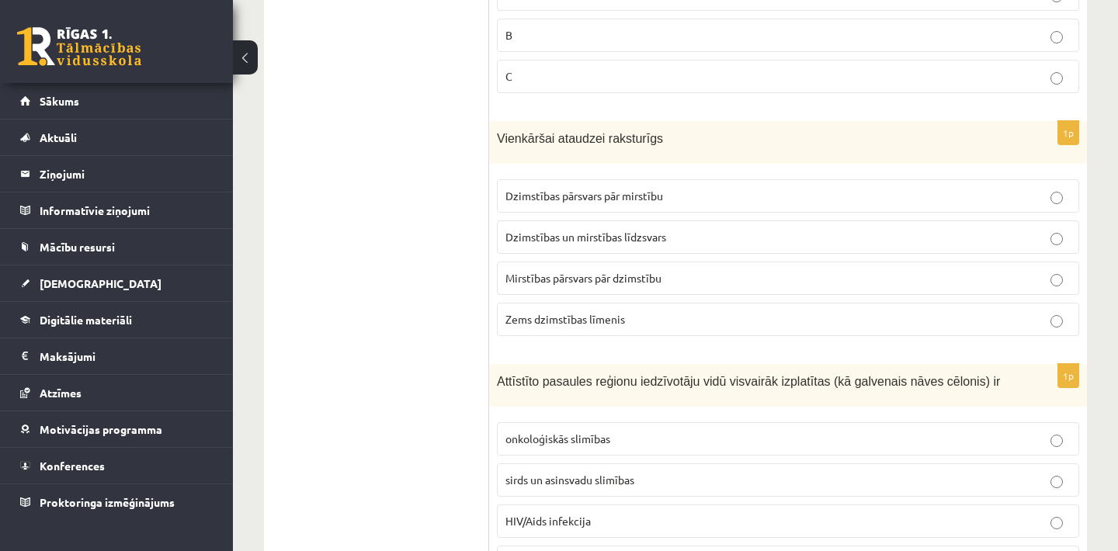
click at [684, 188] on p "Dzimstības pārsvars pār mirstību" at bounding box center [788, 196] width 565 height 16
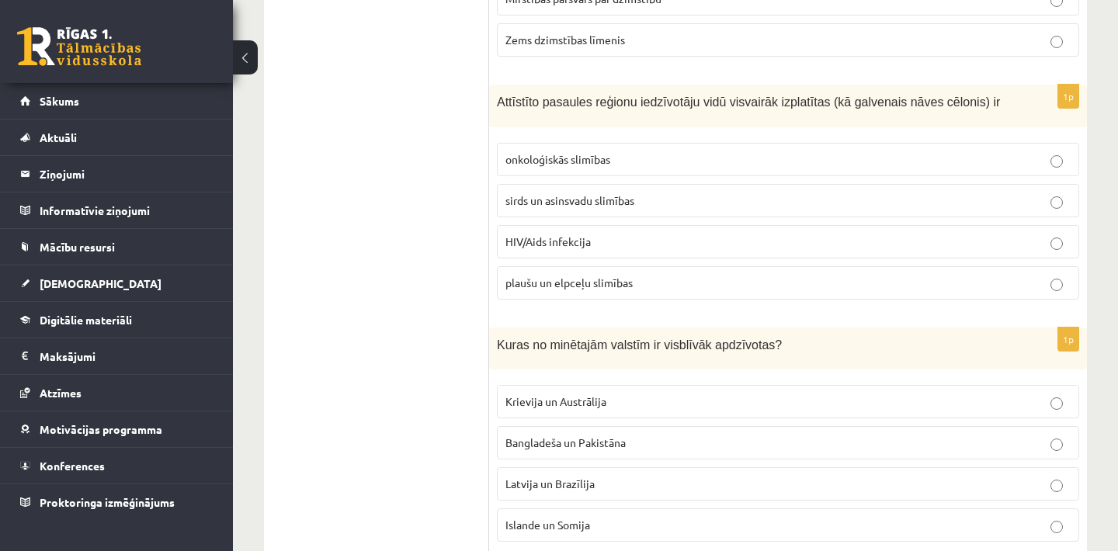
scroll to position [5623, 0]
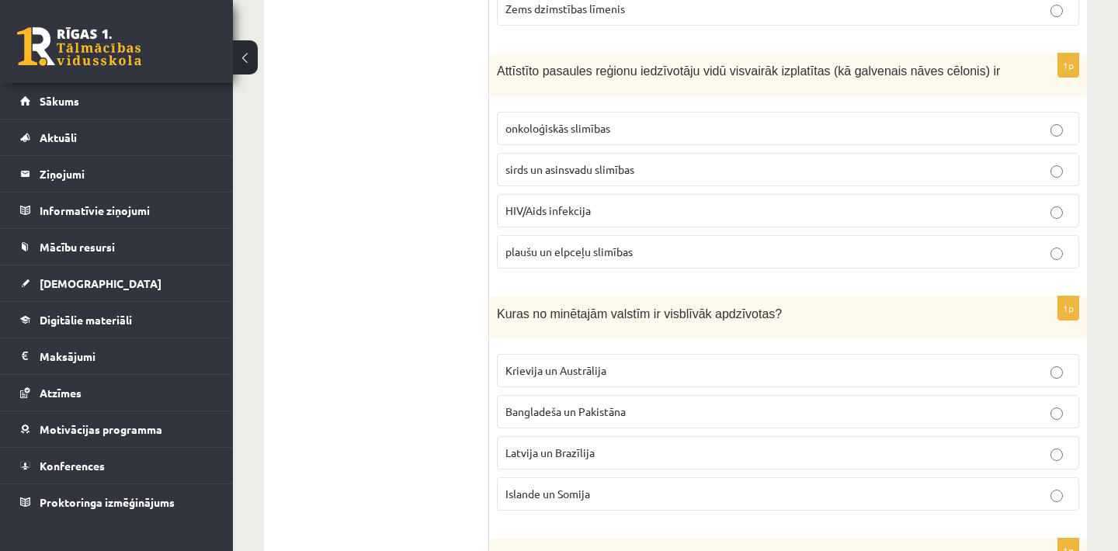
click at [660, 219] on p "HIV/Aids infekcija" at bounding box center [788, 211] width 565 height 16
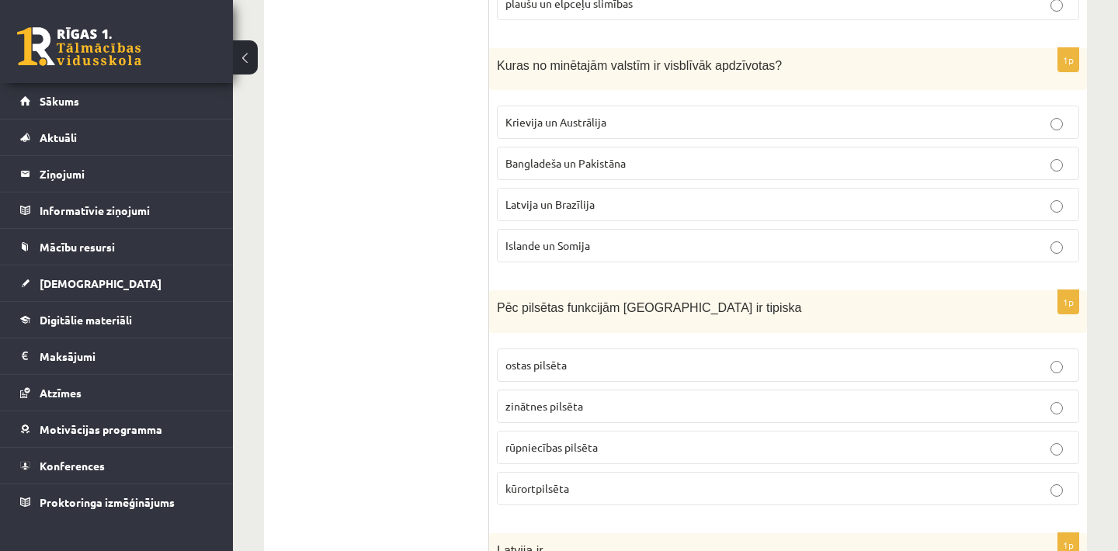
scroll to position [5903, 0]
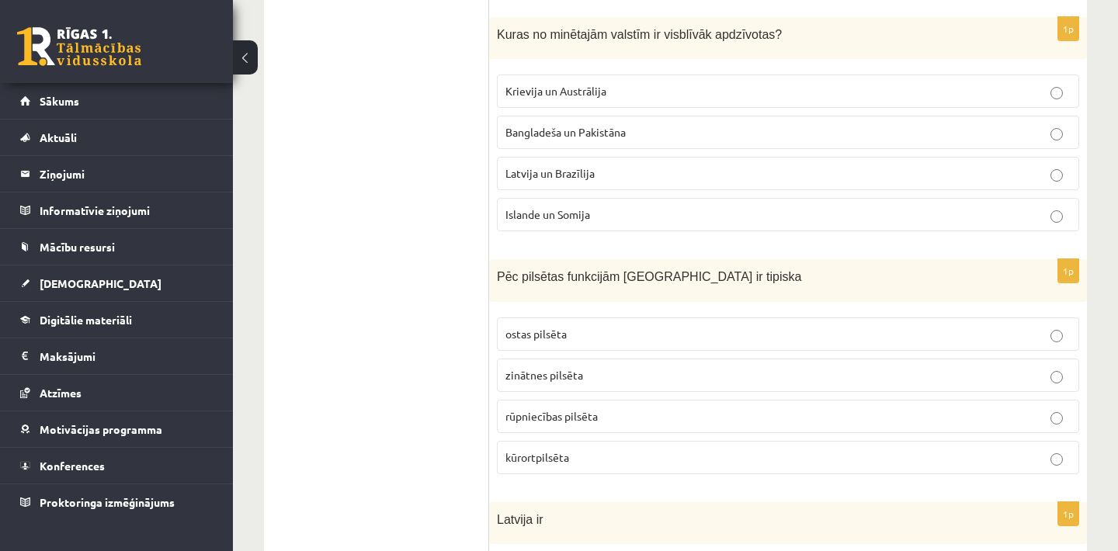
click at [610, 223] on p "Islande un Somija" at bounding box center [788, 215] width 565 height 16
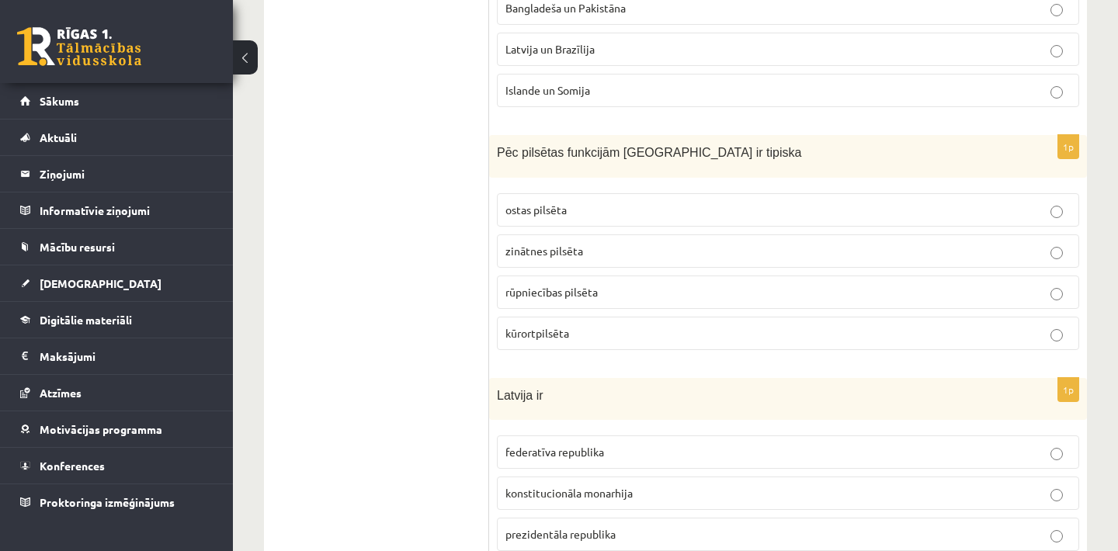
scroll to position [6058, 0]
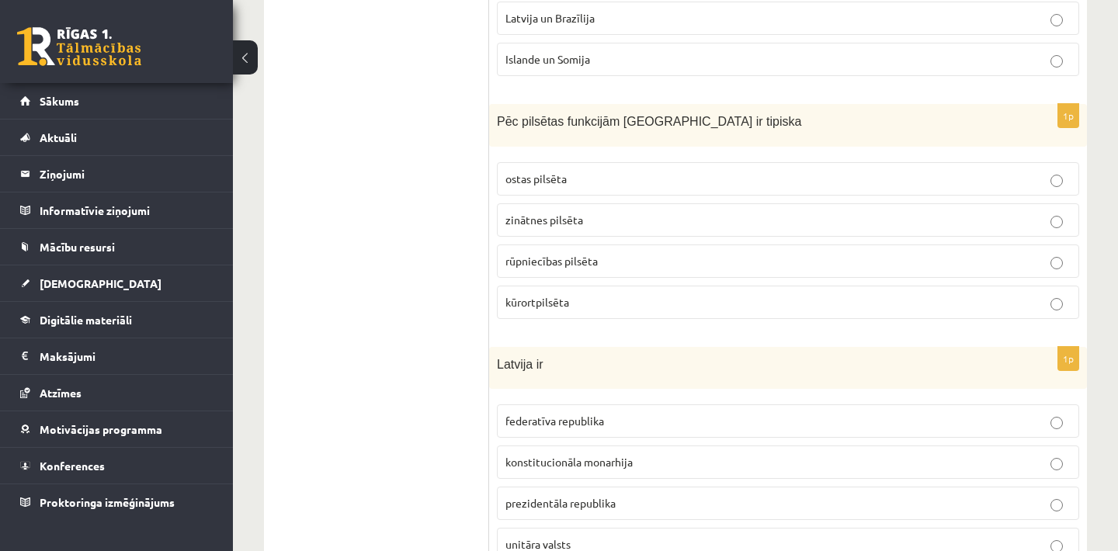
click at [590, 185] on p "ostas pilsēta" at bounding box center [788, 179] width 565 height 16
click at [646, 319] on label "kūrortpilsēta" at bounding box center [788, 302] width 583 height 33
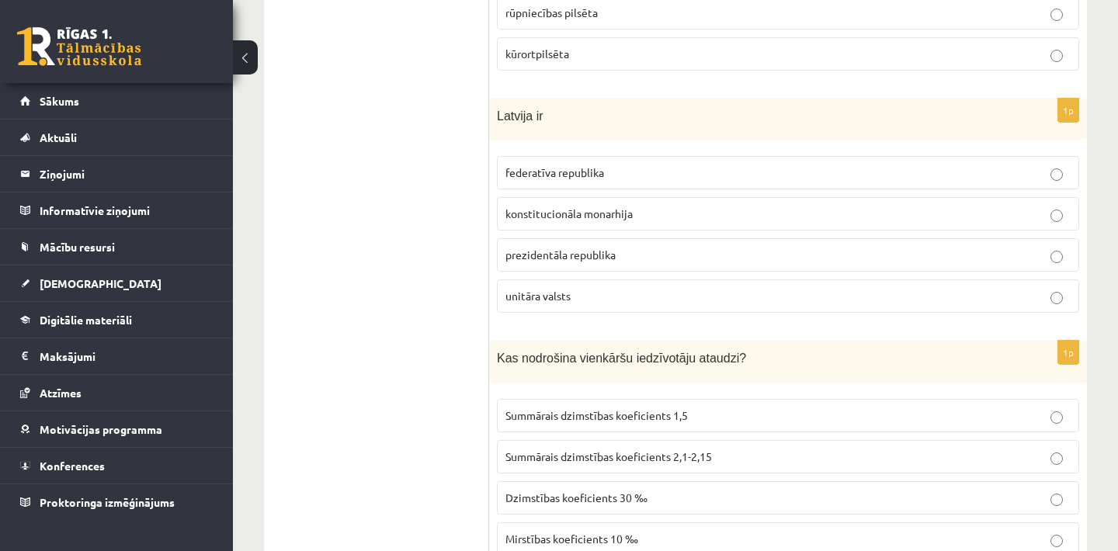
scroll to position [6338, 0]
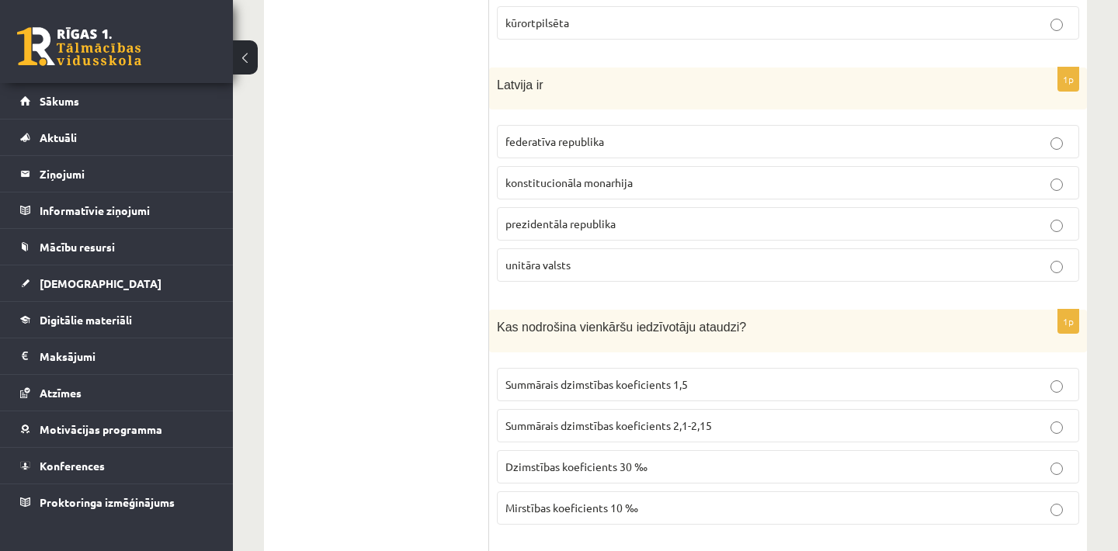
click at [652, 220] on label "prezidentāla republika" at bounding box center [788, 223] width 583 height 33
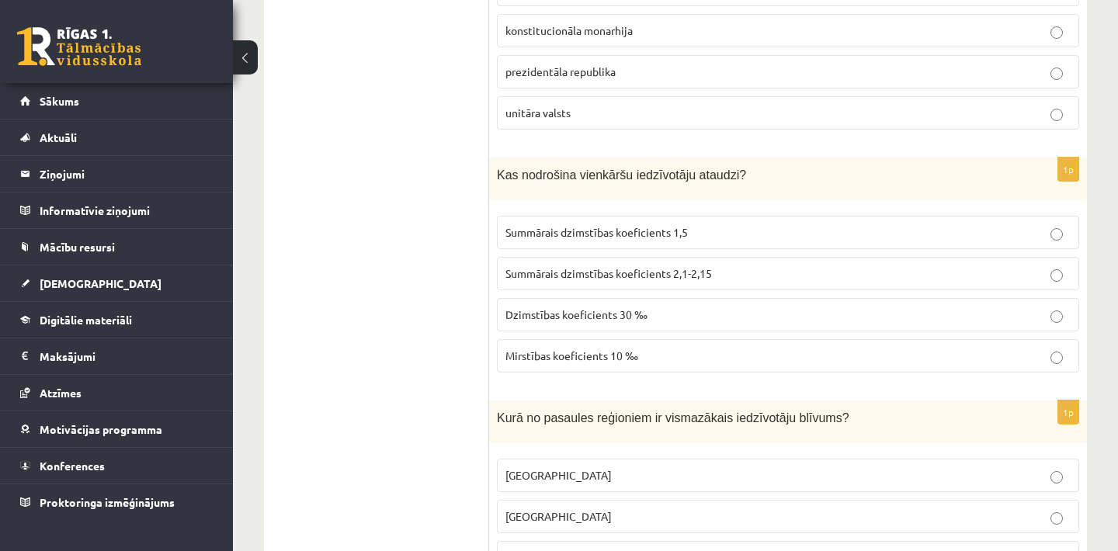
scroll to position [6493, 0]
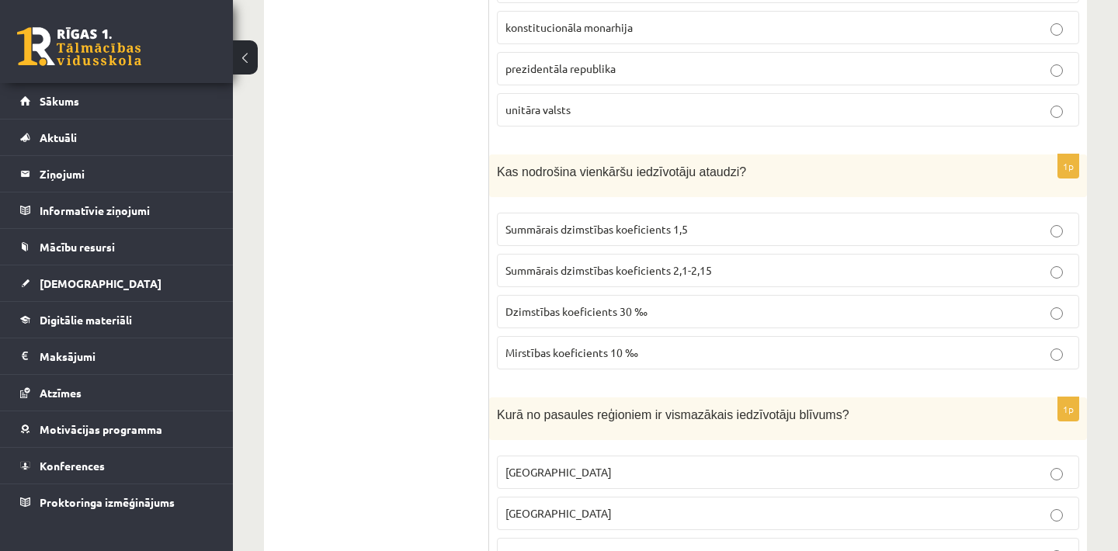
click at [725, 275] on p "Summārais dzimstības koeficients 2,1-2,15" at bounding box center [788, 271] width 565 height 16
click at [715, 312] on p "Dzimstības koeficients 30 ‰" at bounding box center [788, 312] width 565 height 16
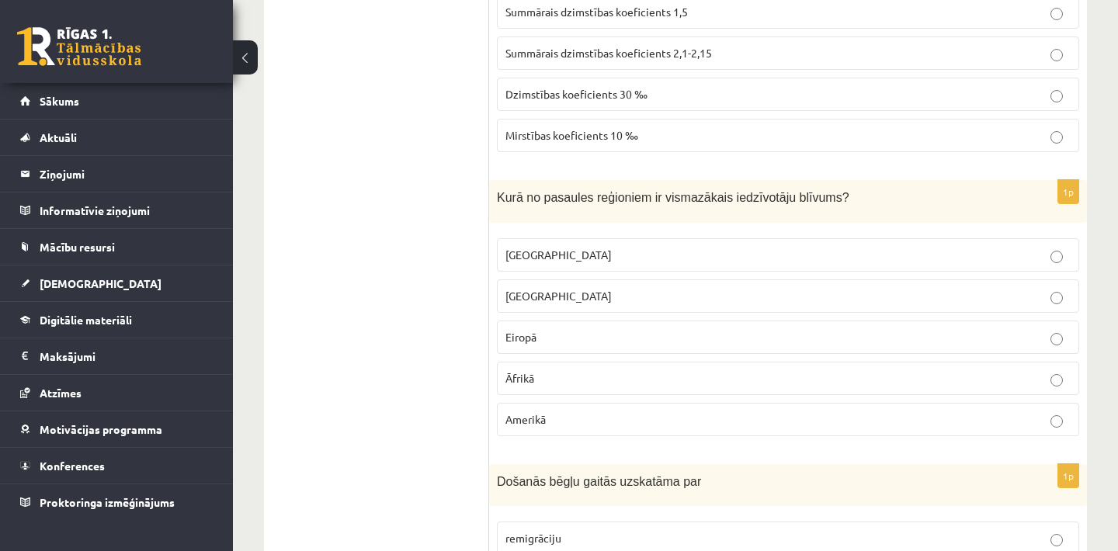
scroll to position [6773, 0]
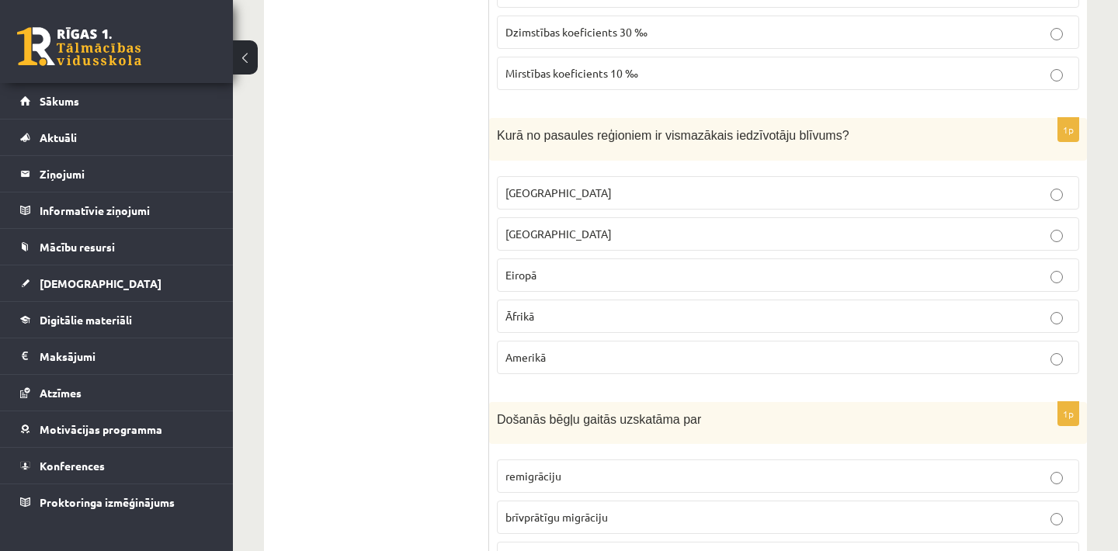
click at [729, 201] on p "[GEOGRAPHIC_DATA]" at bounding box center [788, 193] width 565 height 16
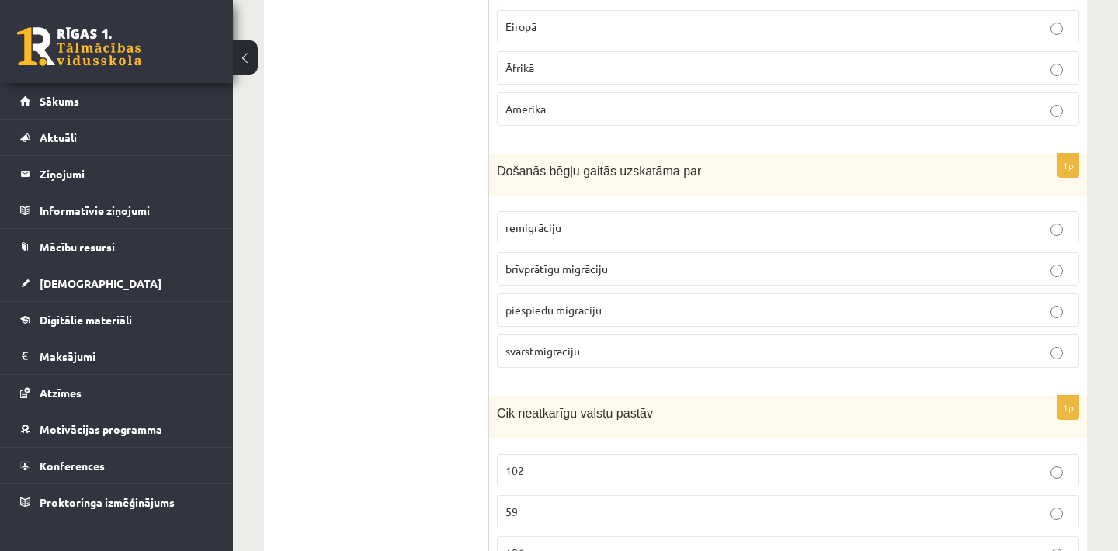
scroll to position [7052, 0]
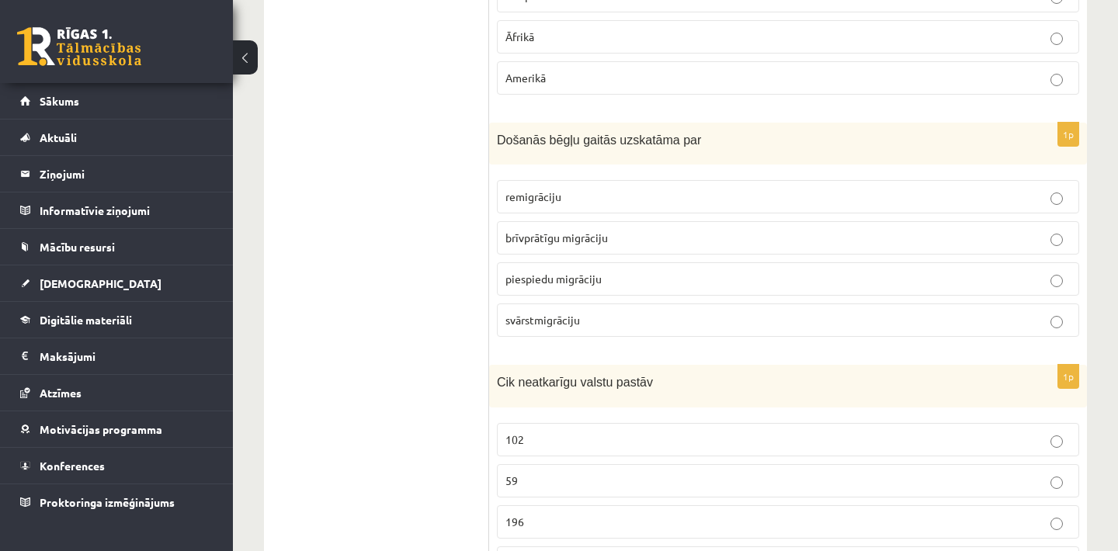
click at [668, 287] on p "piespiedu migrāciju" at bounding box center [788, 279] width 565 height 16
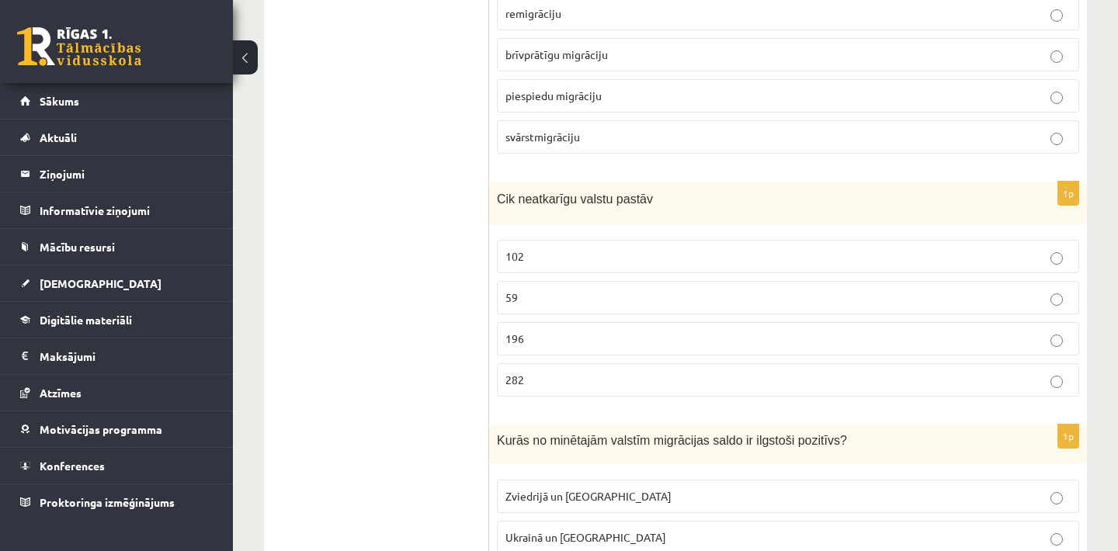
scroll to position [7270, 0]
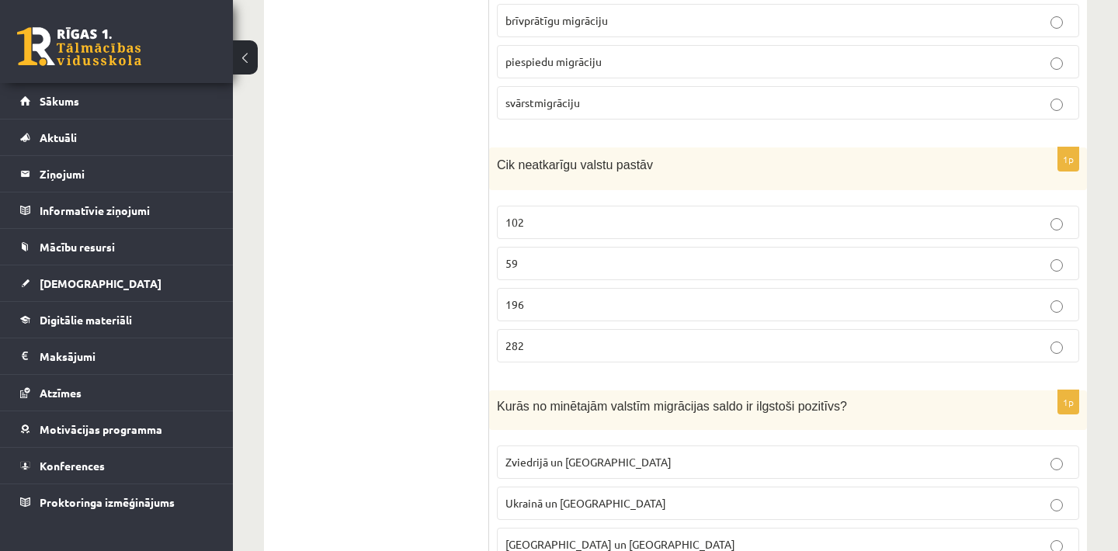
click at [694, 306] on p "196" at bounding box center [788, 305] width 565 height 16
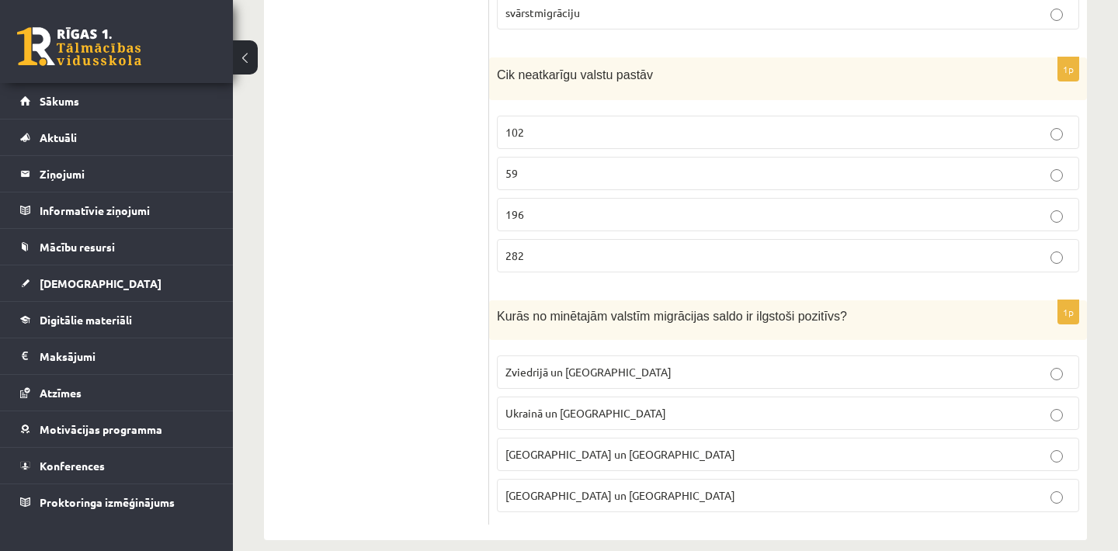
scroll to position [7387, 0]
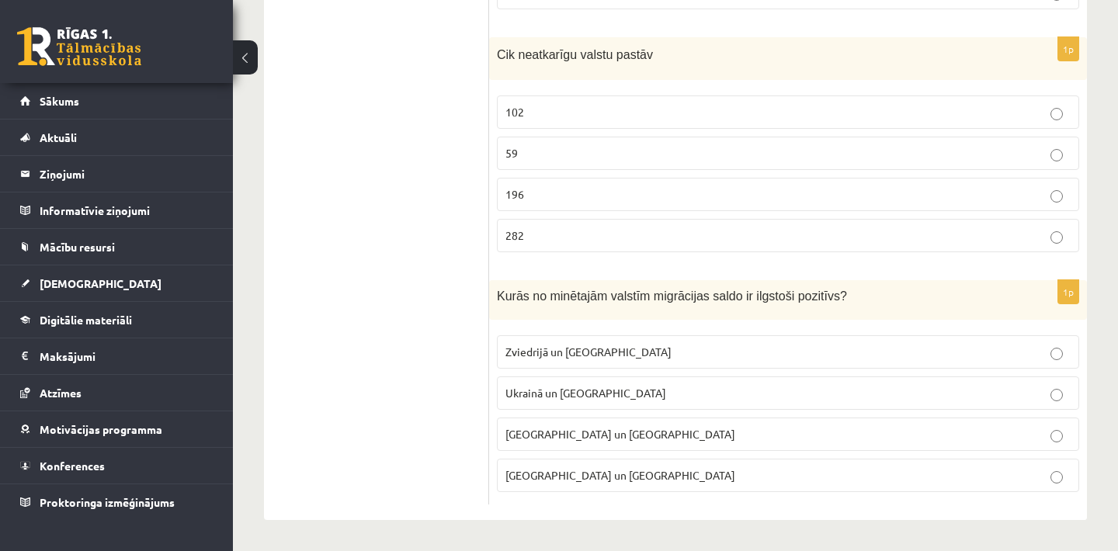
click at [700, 344] on p "Zviedrijā un [GEOGRAPHIC_DATA]" at bounding box center [788, 352] width 565 height 16
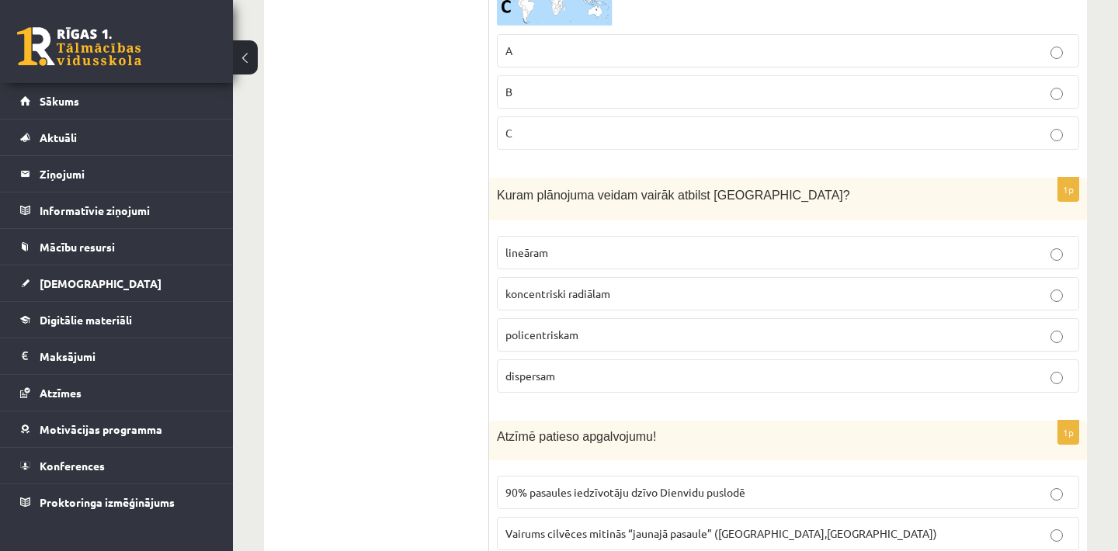
scroll to position [770, 0]
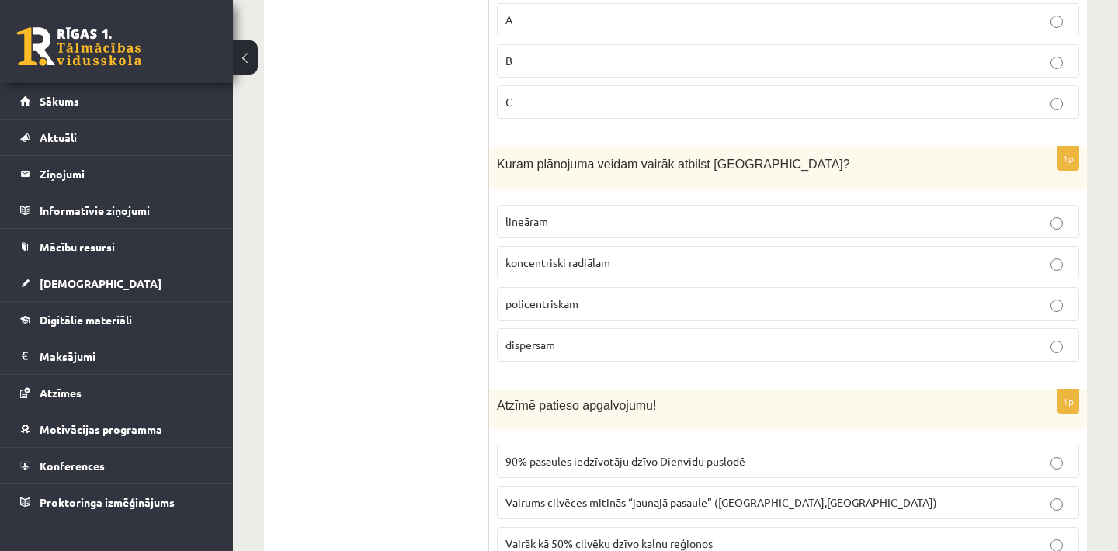
click at [585, 267] on span "koncentriski radiālam" at bounding box center [558, 263] width 105 height 14
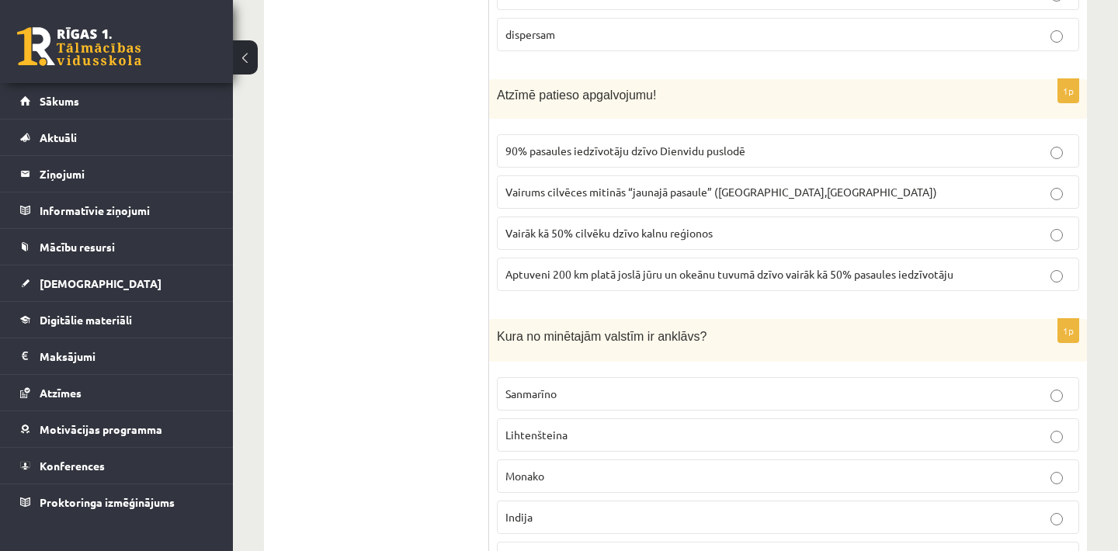
scroll to position [1111, 0]
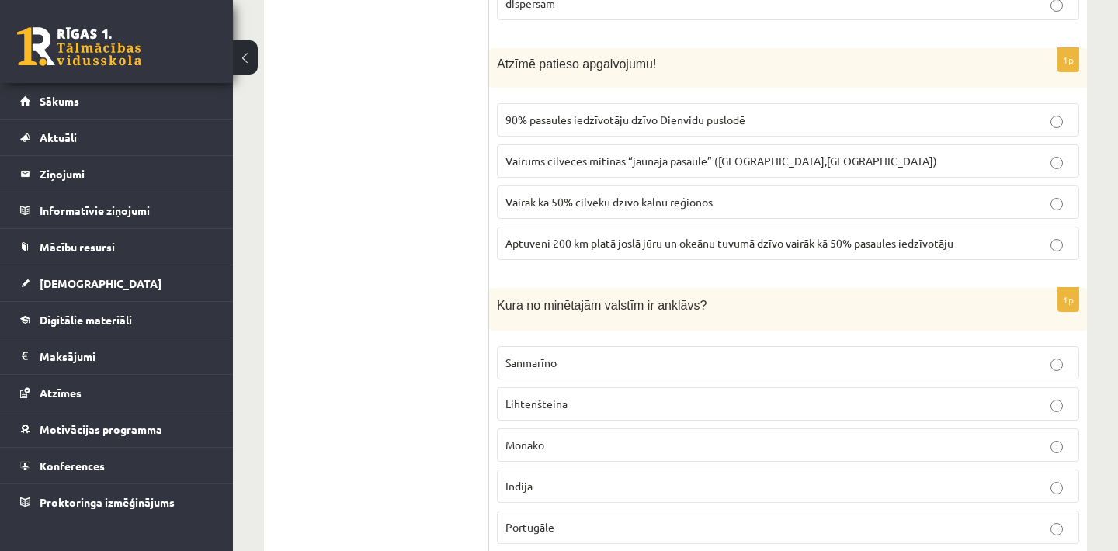
click at [772, 355] on p "Sanmarīno" at bounding box center [788, 363] width 565 height 16
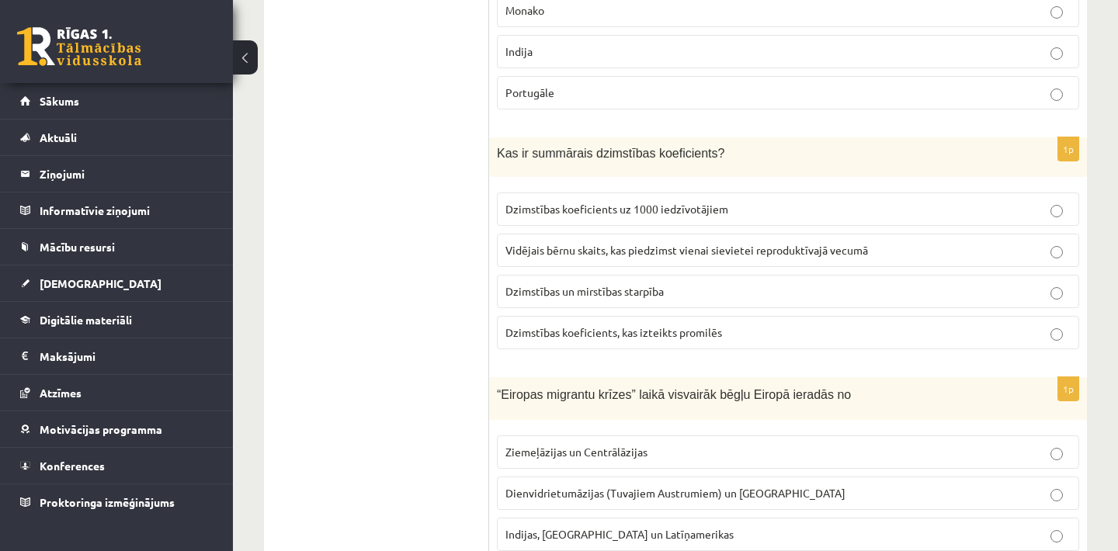
scroll to position [1609, 0]
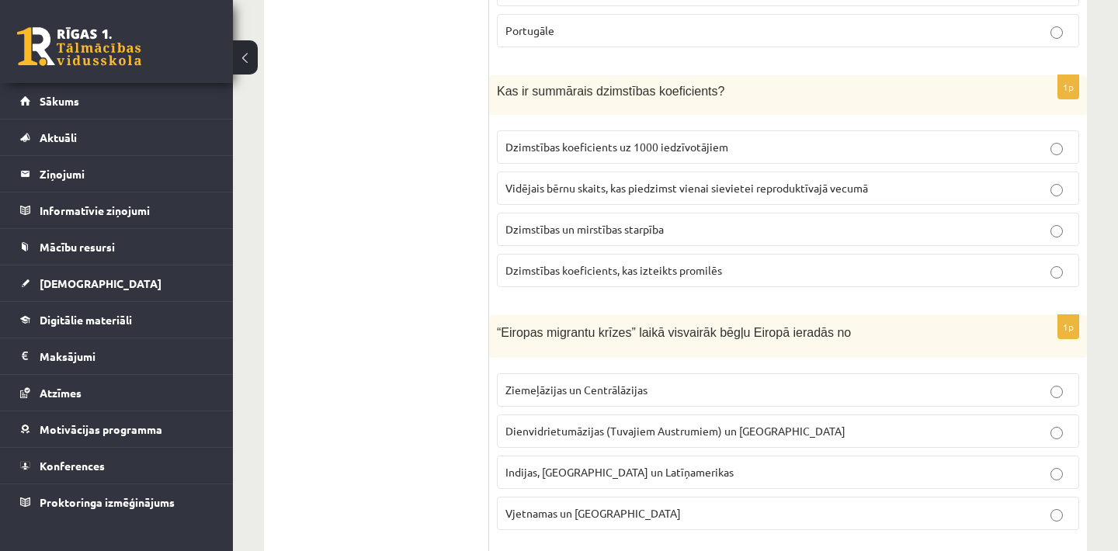
click at [694, 197] on label "Vidējais bērnu skaits, kas piedzimst vienai sievietei reproduktīvajā vecumā" at bounding box center [788, 188] width 583 height 33
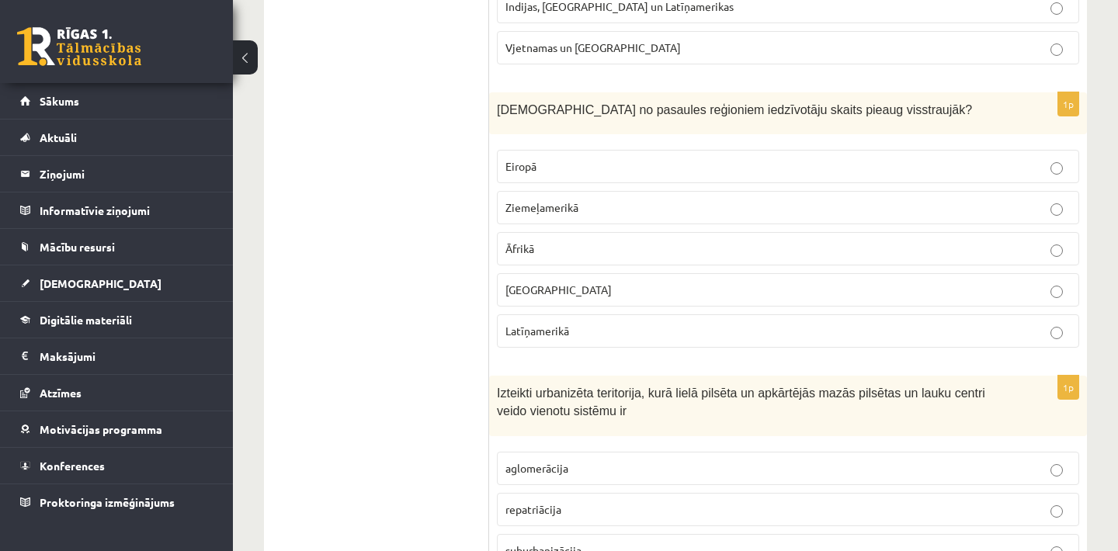
scroll to position [2106, 0]
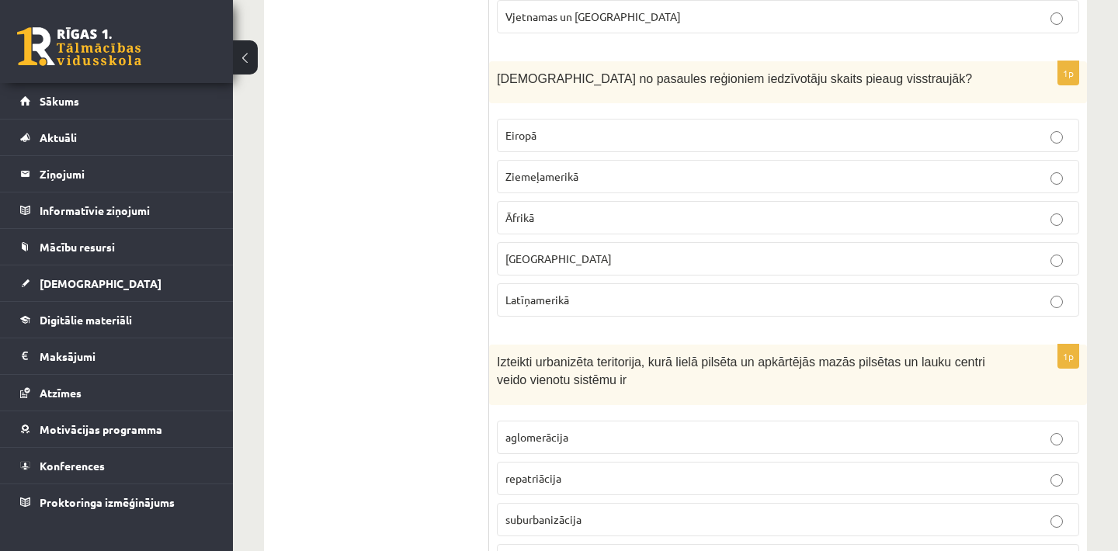
click at [575, 217] on p "Āfrikā" at bounding box center [788, 218] width 565 height 16
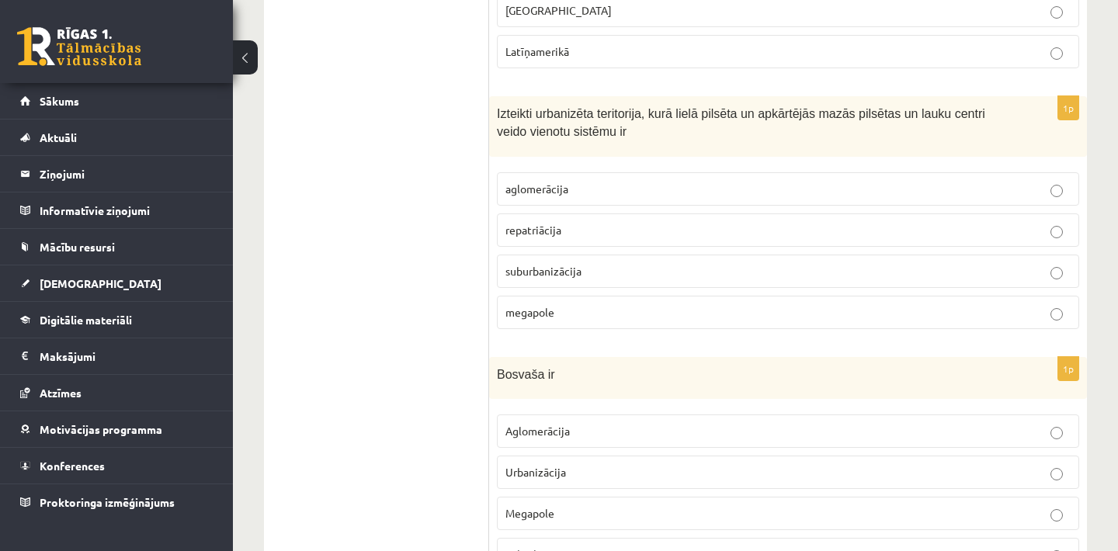
scroll to position [2385, 0]
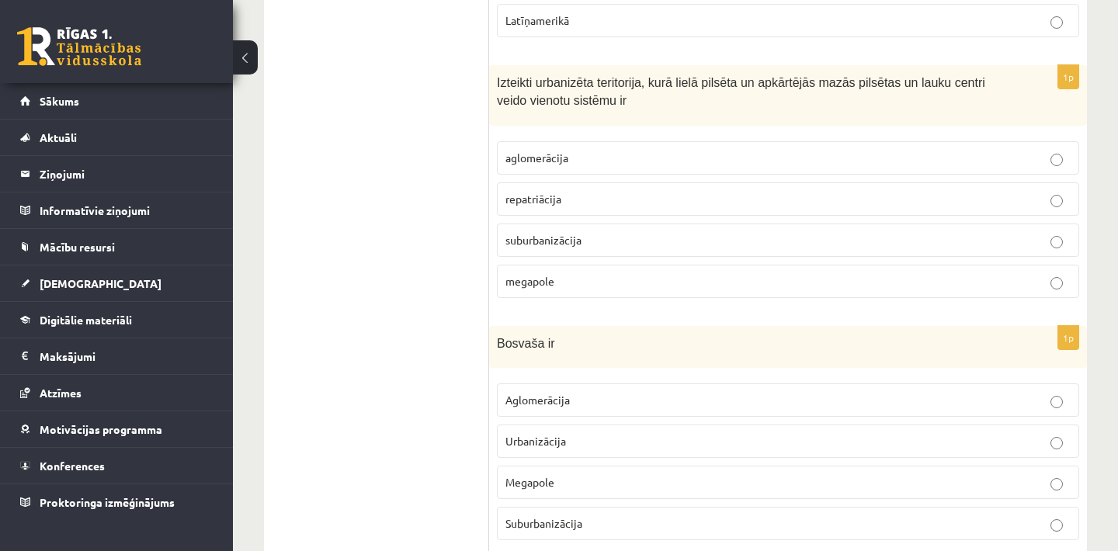
click at [611, 162] on p "aglomerācija" at bounding box center [788, 158] width 565 height 16
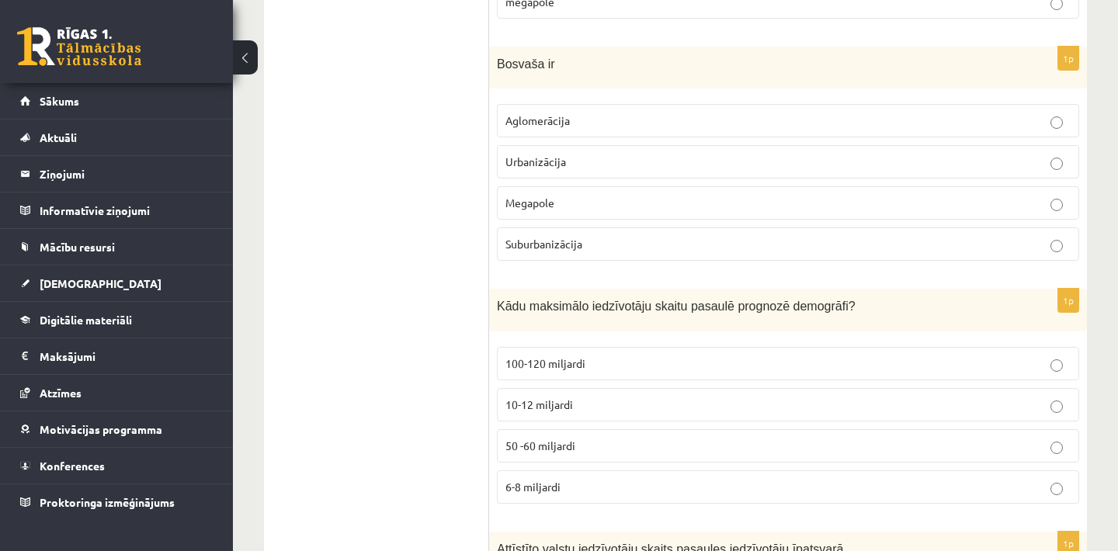
scroll to position [2696, 0]
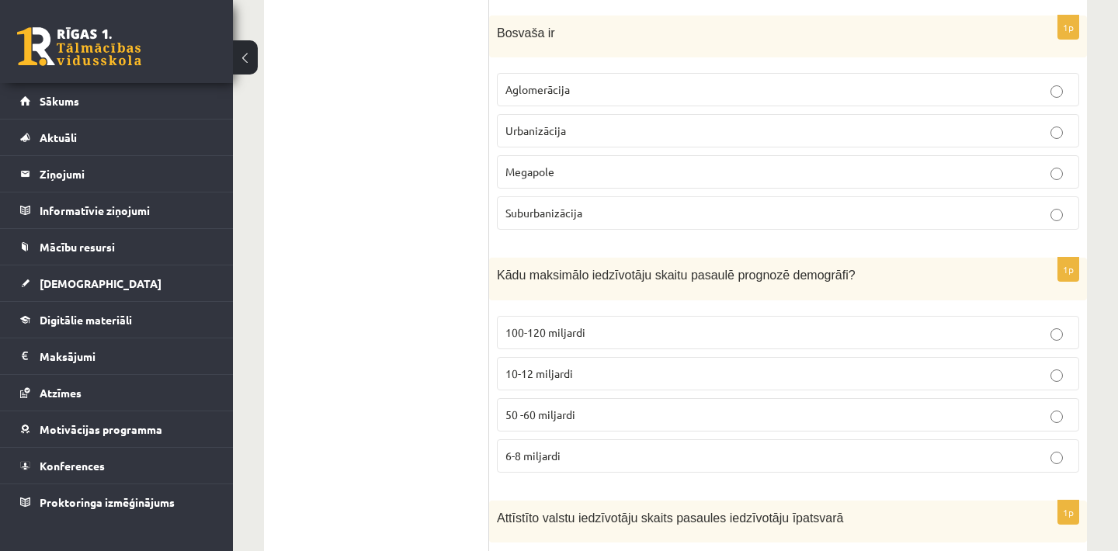
click at [746, 170] on p "Megapole" at bounding box center [788, 172] width 565 height 16
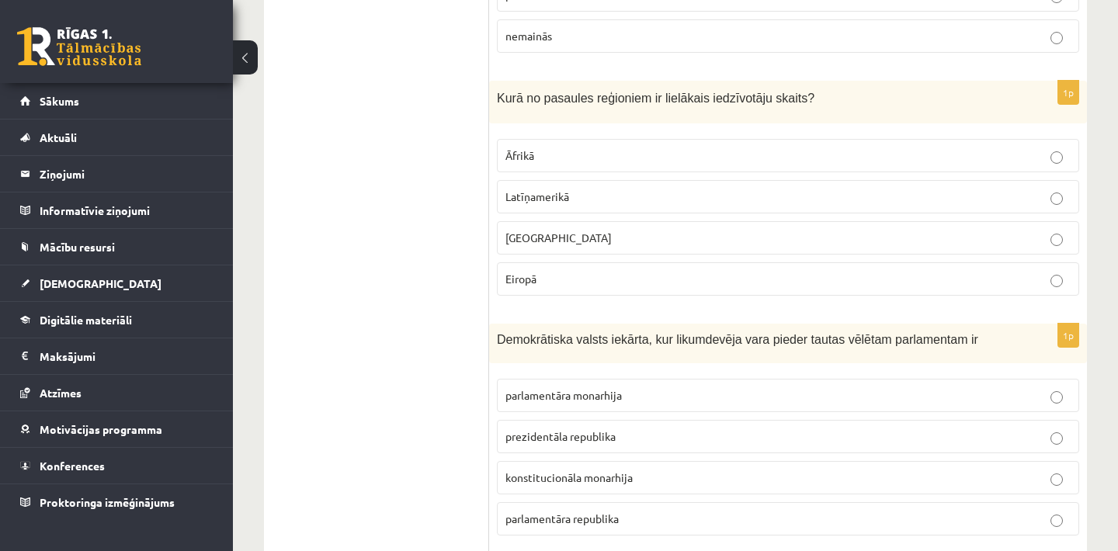
scroll to position [3348, 0]
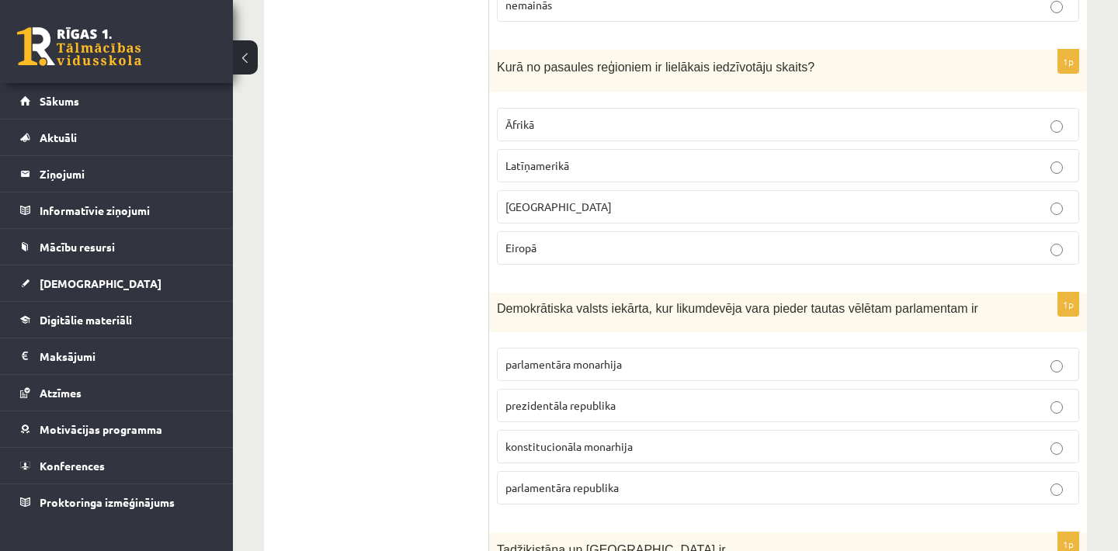
click at [606, 206] on p "[GEOGRAPHIC_DATA]" at bounding box center [788, 207] width 565 height 16
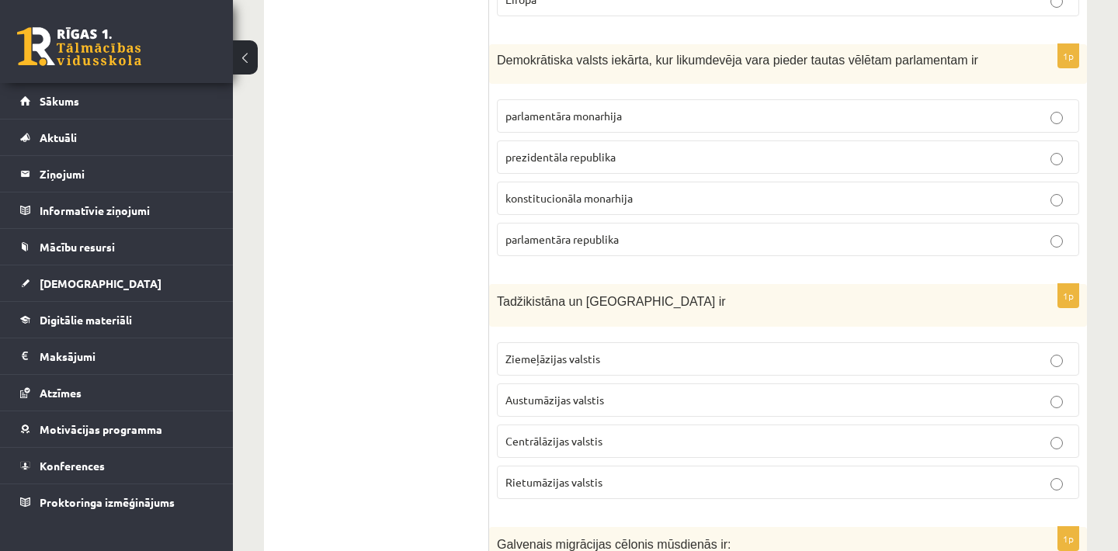
scroll to position [3628, 0]
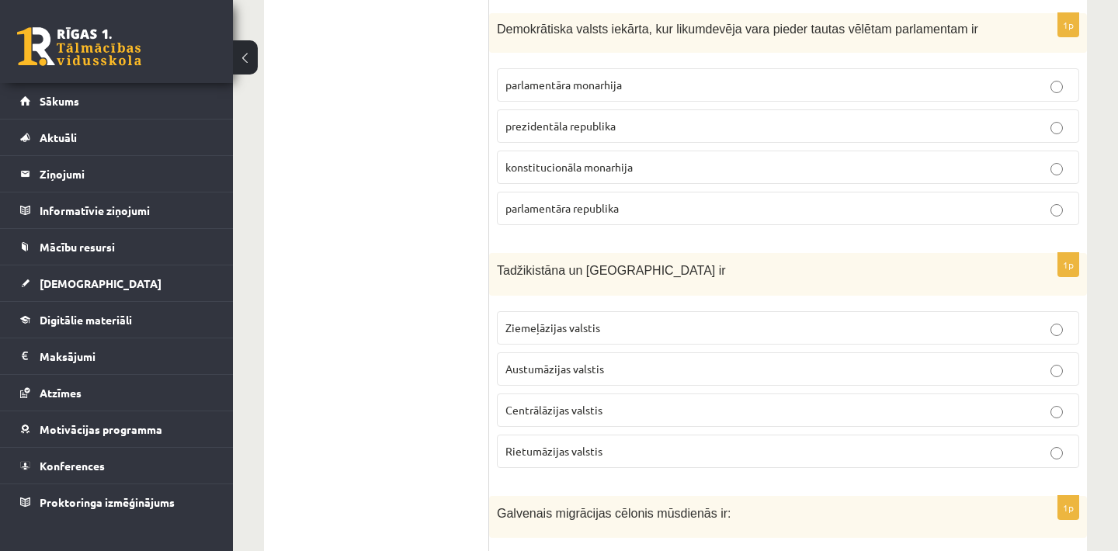
click at [572, 217] on label "parlamentāra republika" at bounding box center [788, 208] width 583 height 33
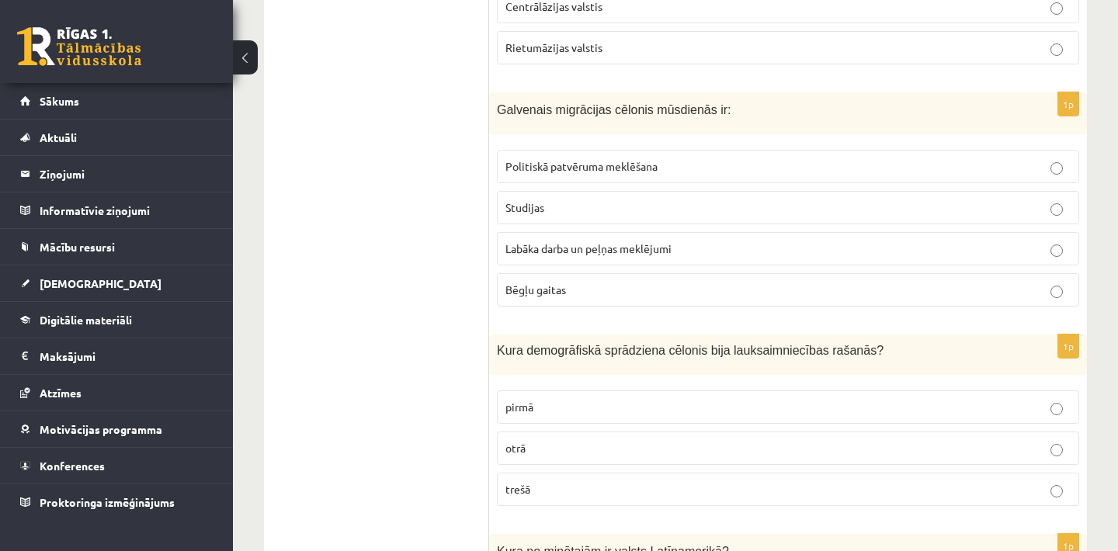
scroll to position [4063, 0]
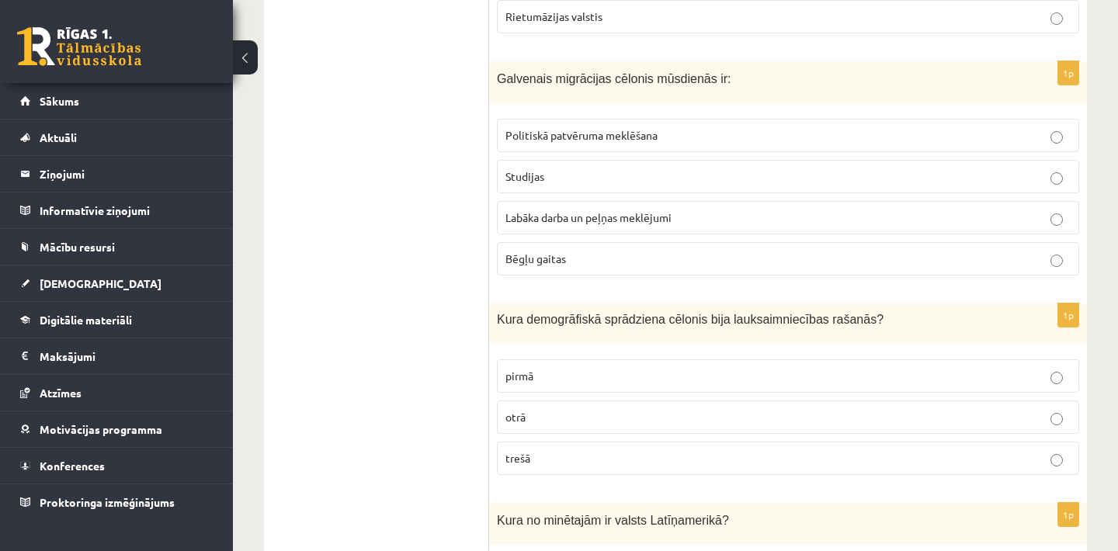
click at [757, 219] on p "Labāka darba un peļņas meklējumi" at bounding box center [788, 218] width 565 height 16
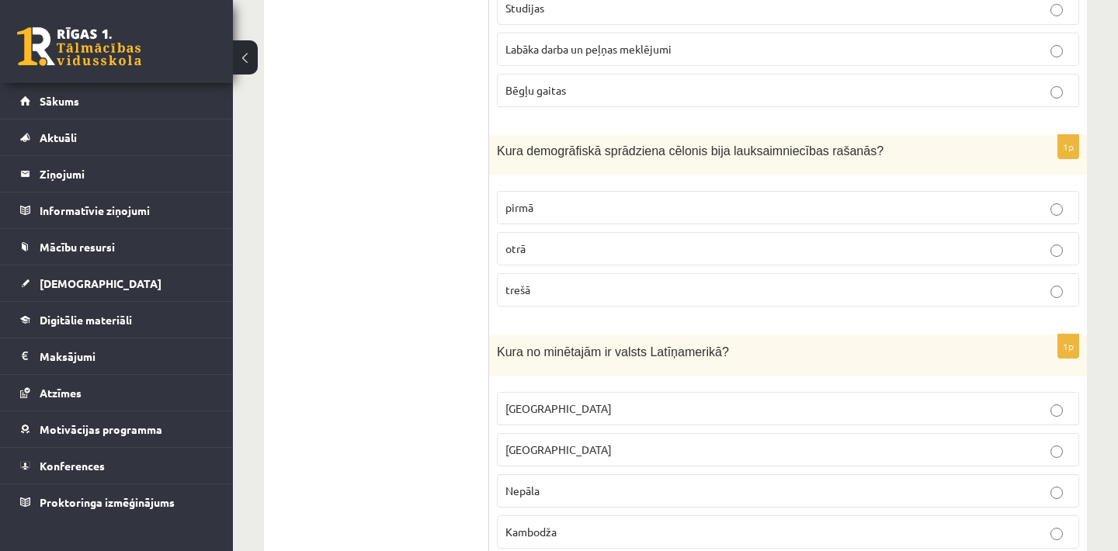
scroll to position [4249, 0]
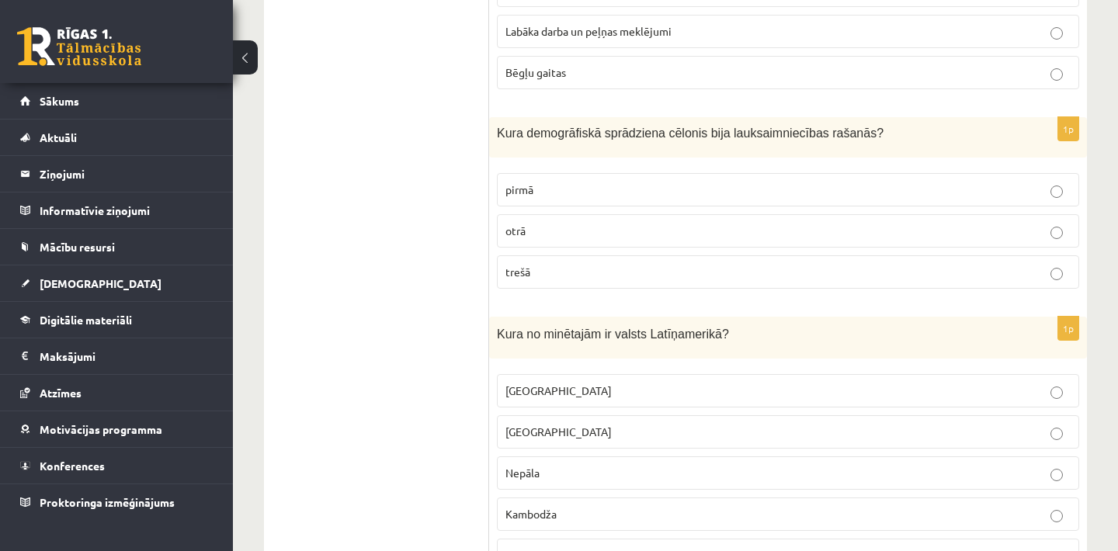
click at [532, 183] on span "pirmā" at bounding box center [520, 190] width 28 height 14
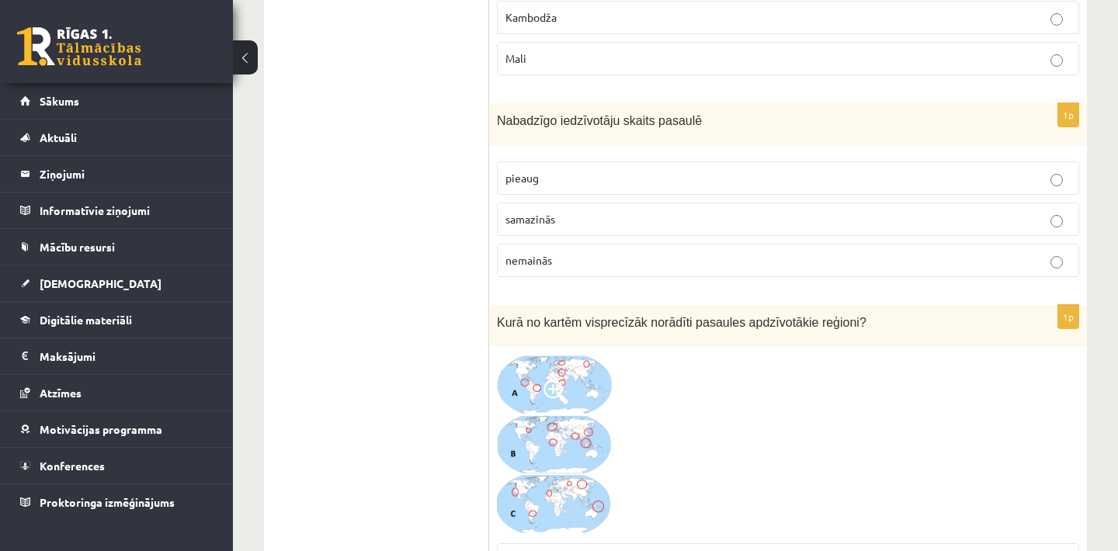
scroll to position [4777, 0]
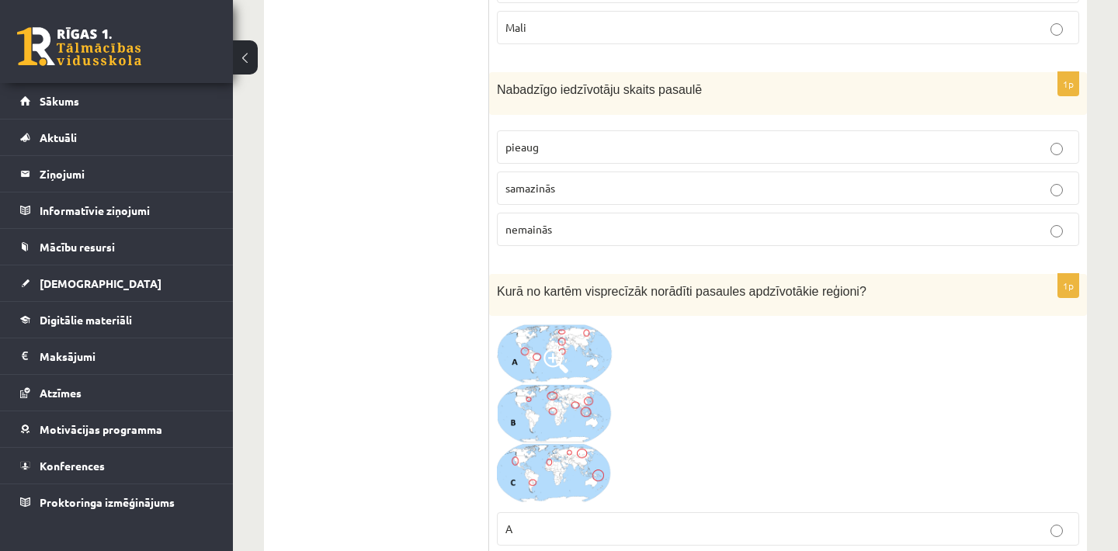
click at [565, 180] on p "samazinās" at bounding box center [788, 188] width 565 height 16
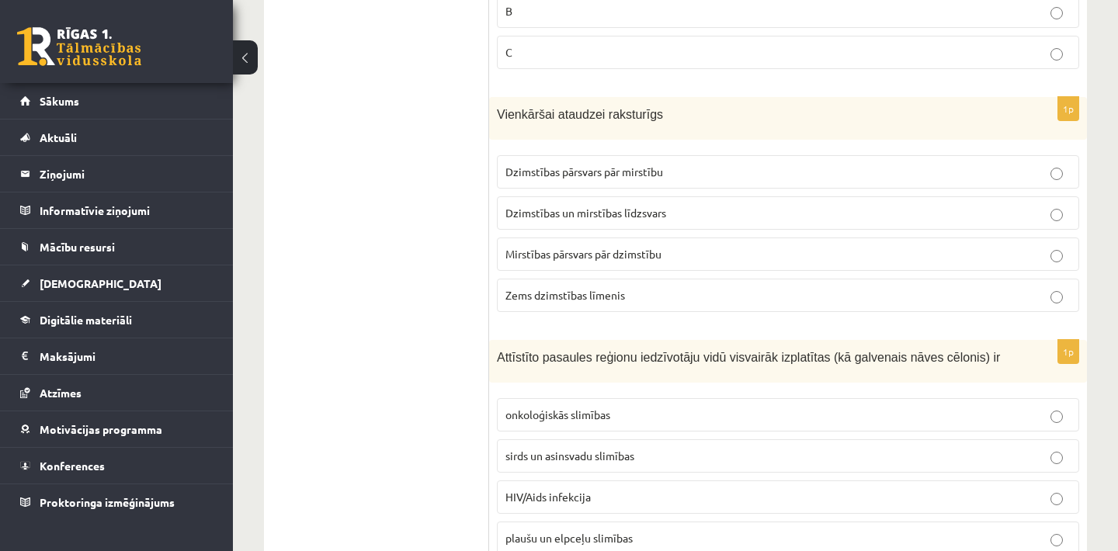
scroll to position [5368, 0]
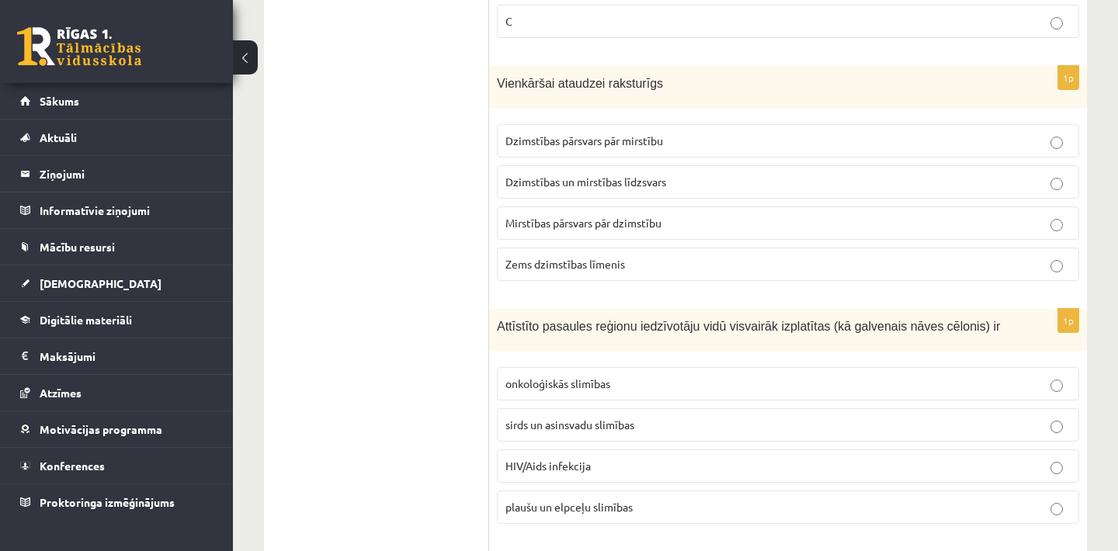
click at [664, 183] on p "Dzimstības un mirstības līdzsvars" at bounding box center [788, 182] width 565 height 16
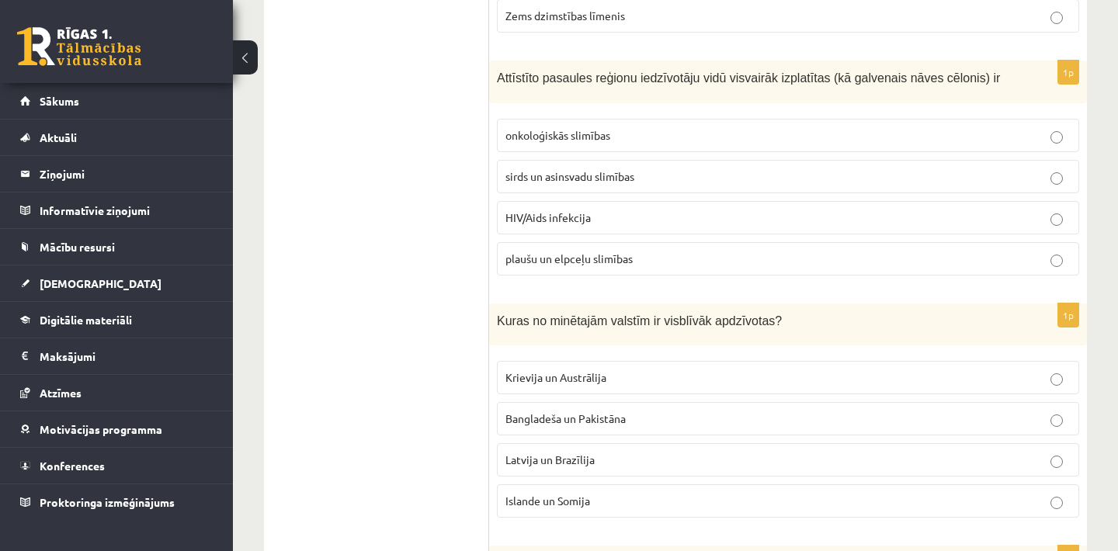
scroll to position [5647, 0]
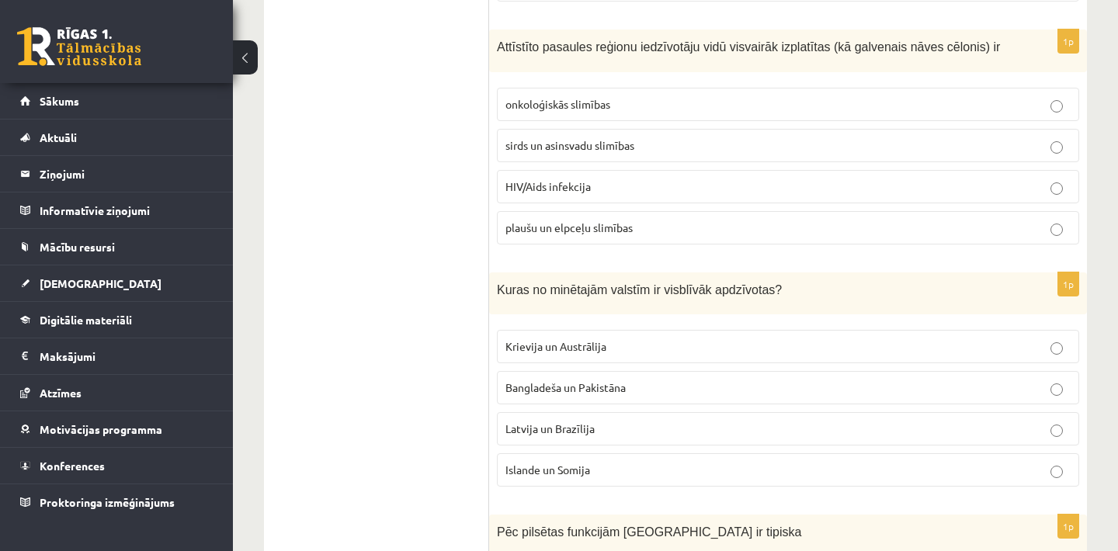
click at [550, 152] on span "sirds un asinsvadu slimības" at bounding box center [570, 145] width 129 height 14
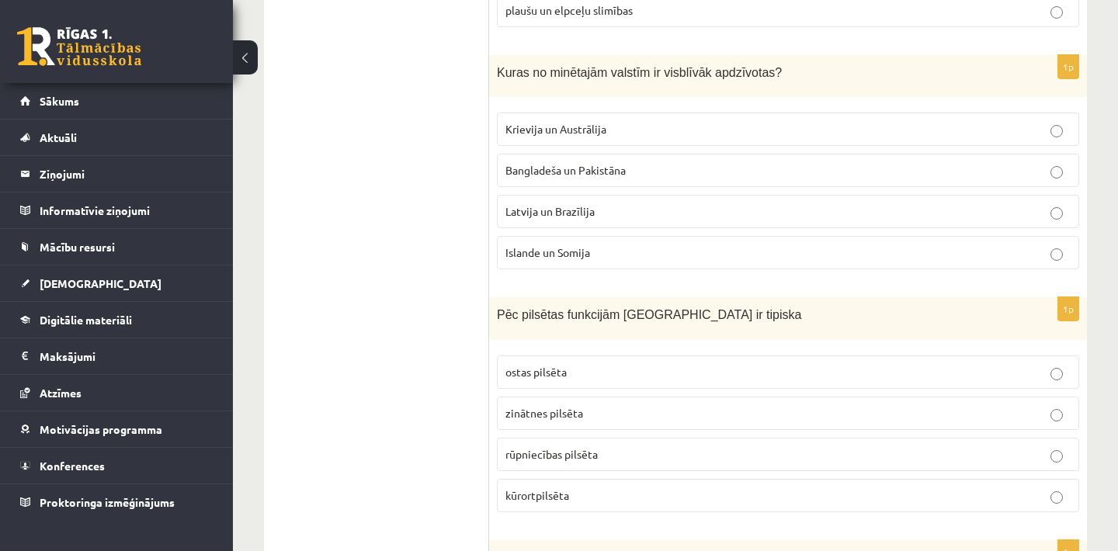
scroll to position [5896, 0]
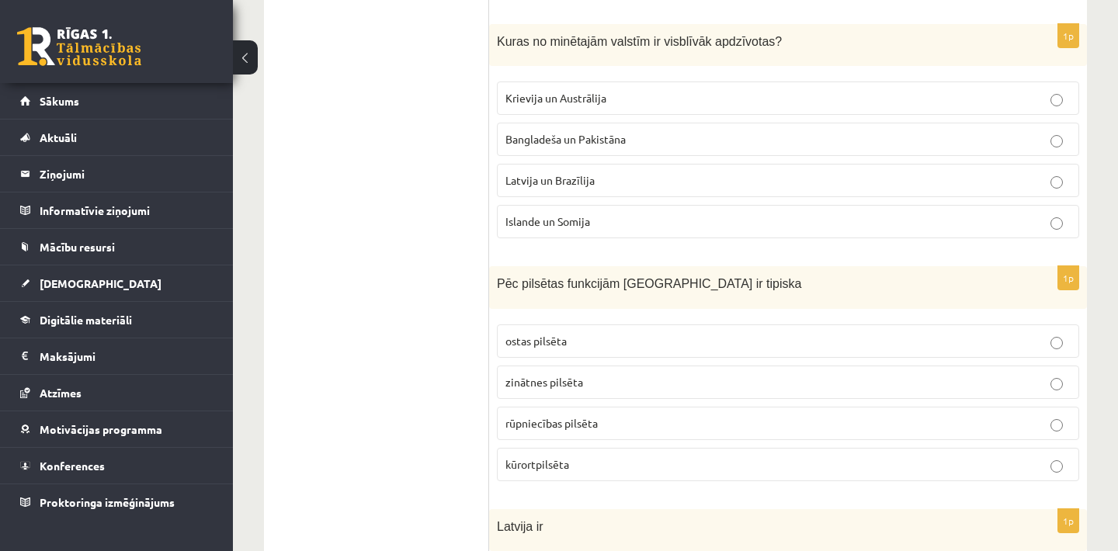
click at [591, 144] on span "Bangladeša un Pakistāna" at bounding box center [566, 139] width 120 height 14
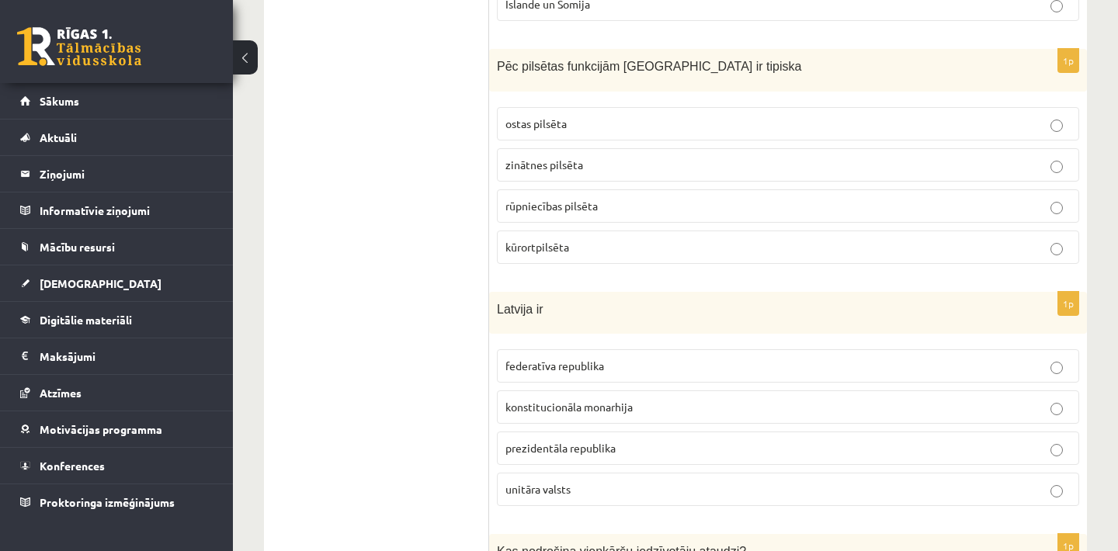
scroll to position [6144, 0]
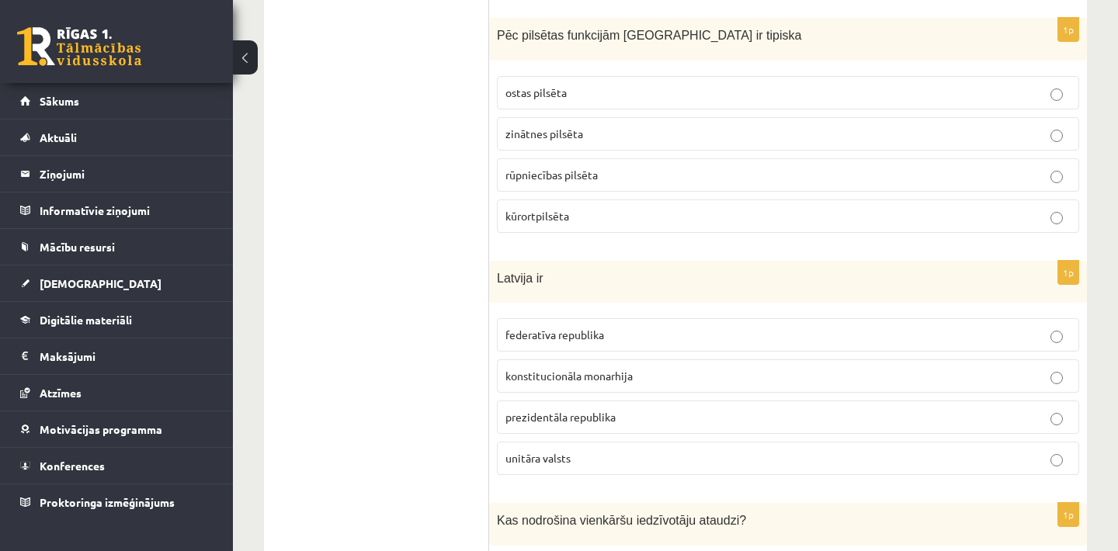
click at [638, 467] on p "unitāra valsts" at bounding box center [788, 458] width 565 height 16
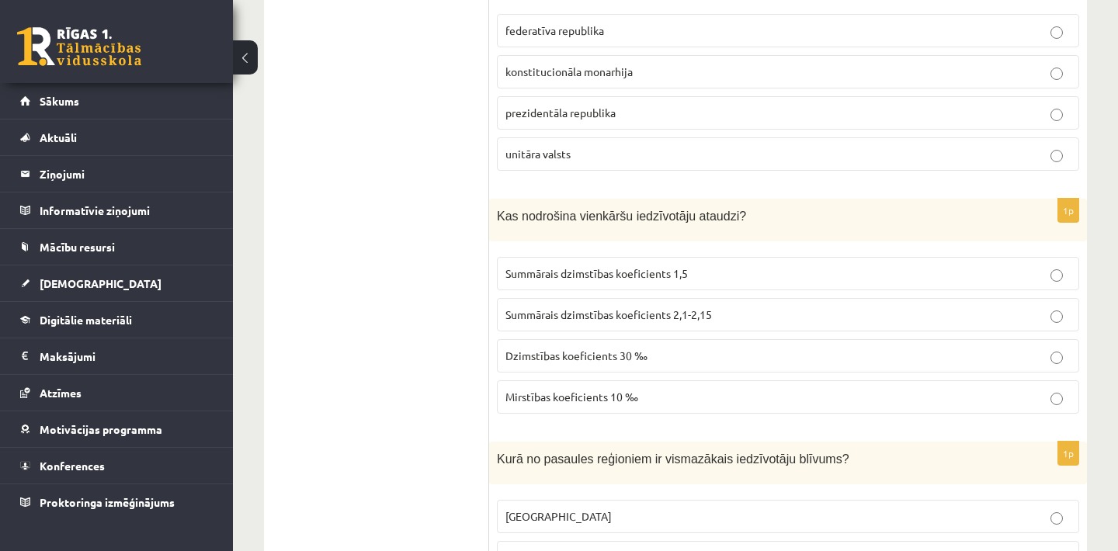
scroll to position [6455, 0]
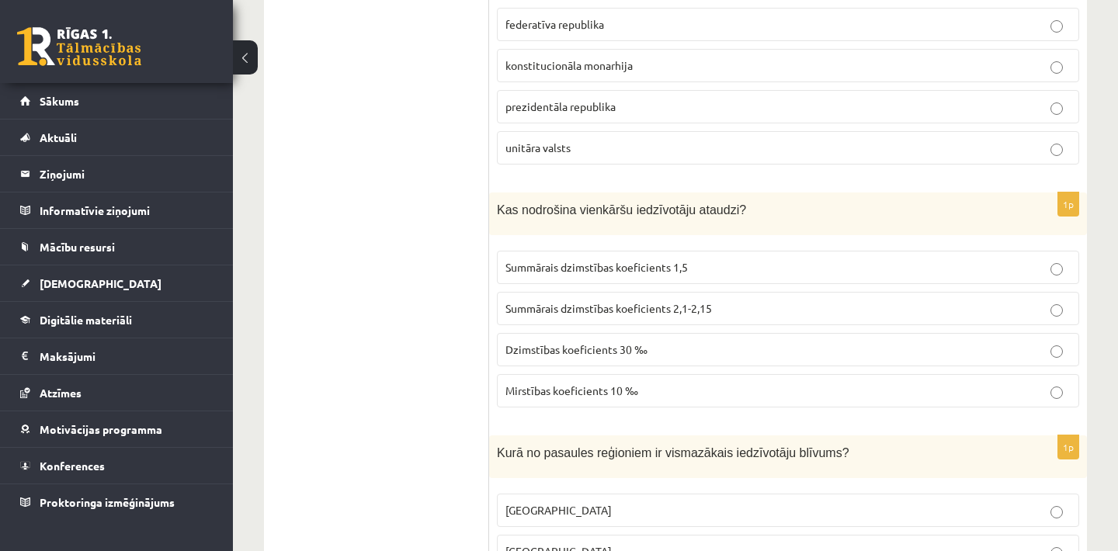
click at [763, 123] on label "prezidentāla republika" at bounding box center [788, 106] width 583 height 33
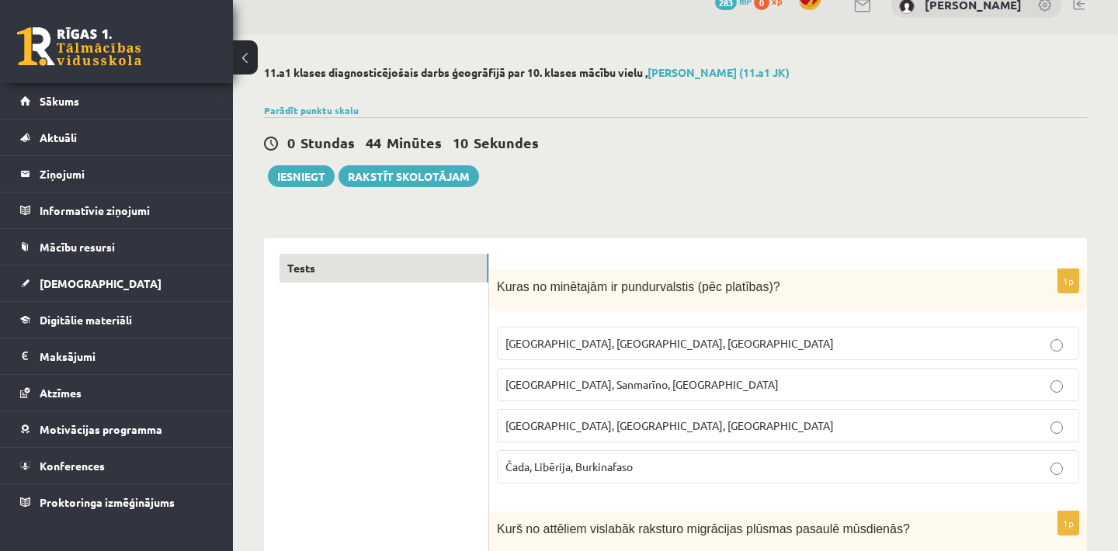
scroll to position [0, 0]
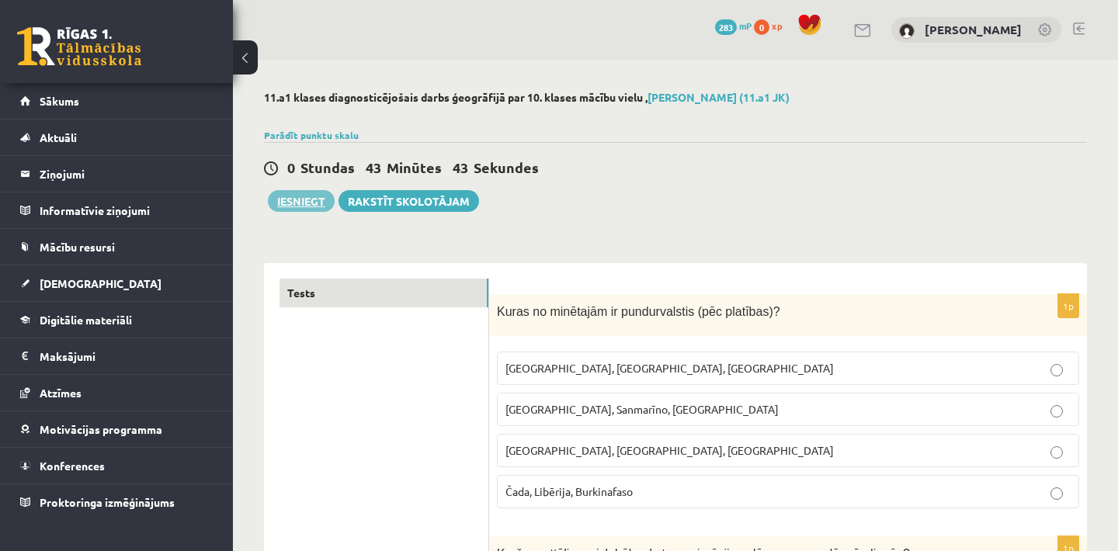
click at [297, 203] on button "Iesniegt" at bounding box center [301, 201] width 67 height 22
click at [312, 200] on button "Iesniegt" at bounding box center [301, 201] width 67 height 22
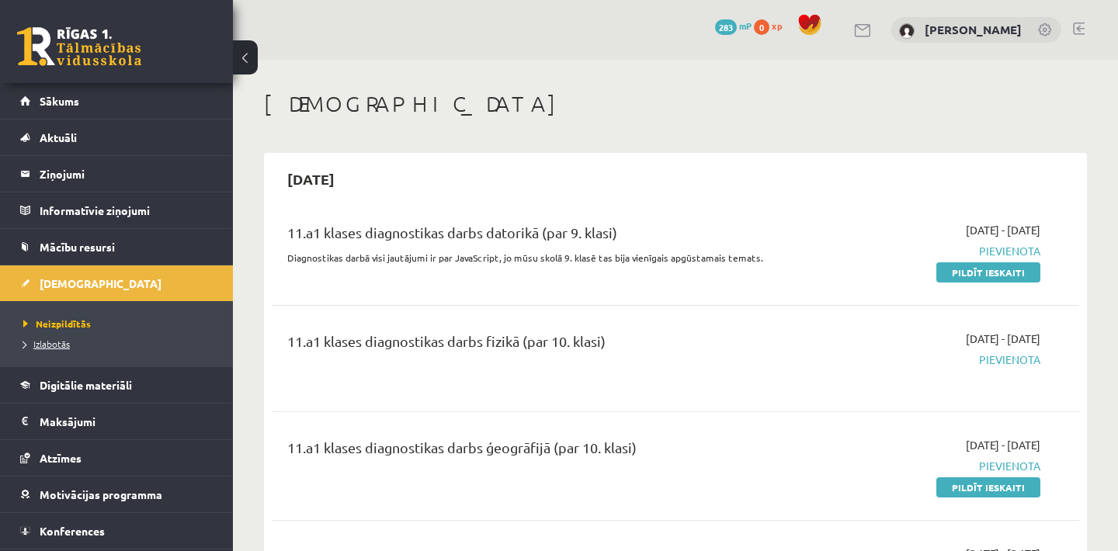
click at [57, 346] on span "Izlabotās" at bounding box center [46, 344] width 47 height 12
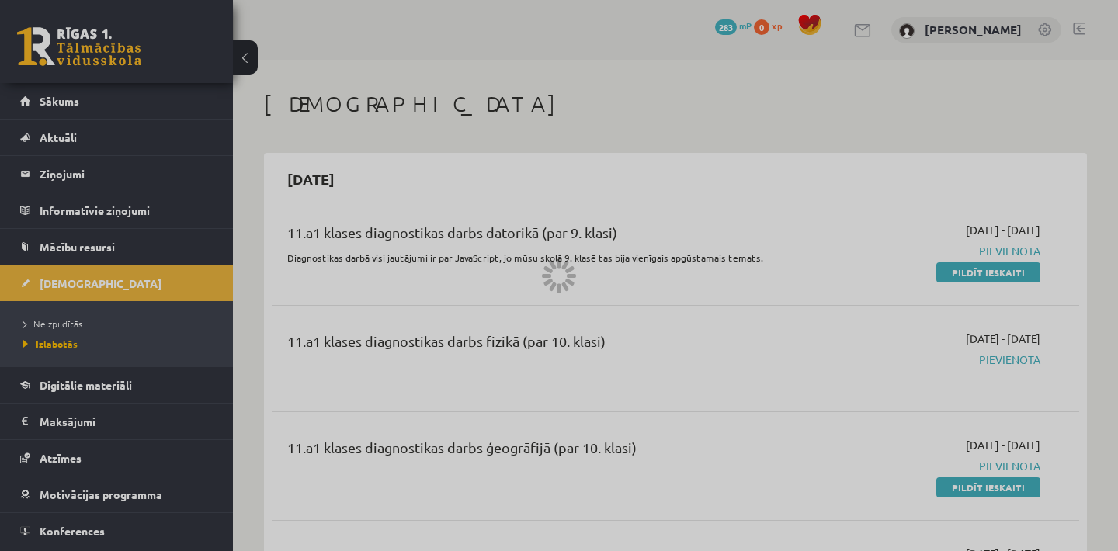
drag, startPoint x: 722, startPoint y: 2, endPoint x: 912, endPoint y: 82, distance: 206.7
click at [912, 82] on div at bounding box center [559, 275] width 1118 height 551
click at [712, 145] on div at bounding box center [559, 275] width 1118 height 551
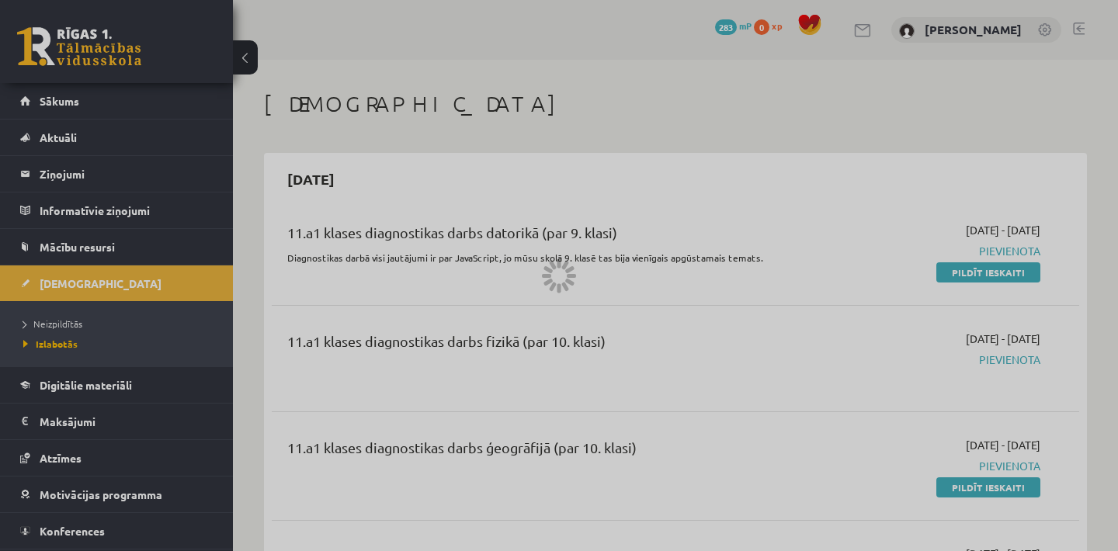
click at [160, 235] on div at bounding box center [559, 275] width 1118 height 551
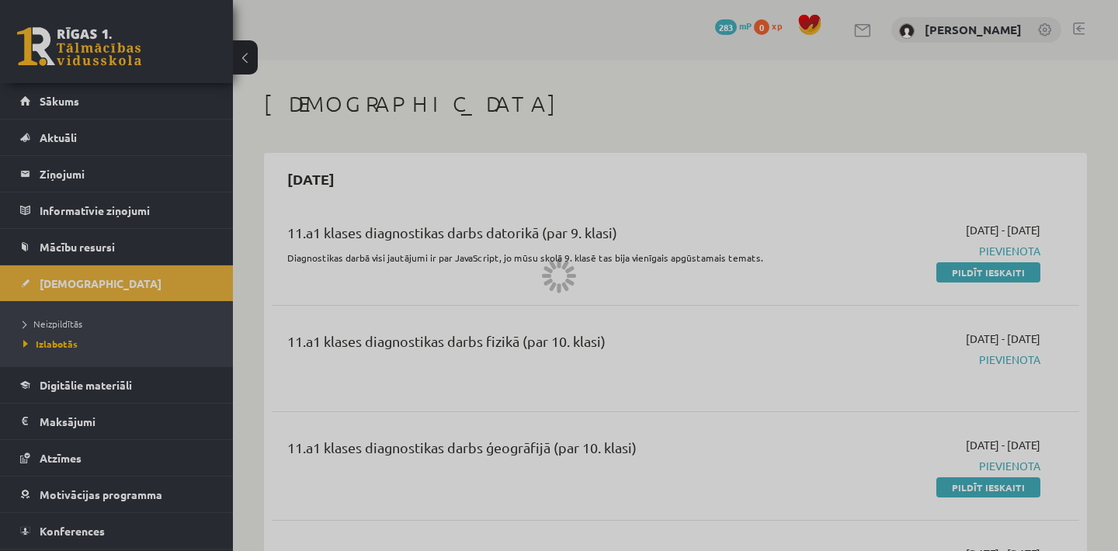
click at [160, 235] on div at bounding box center [559, 275] width 1118 height 551
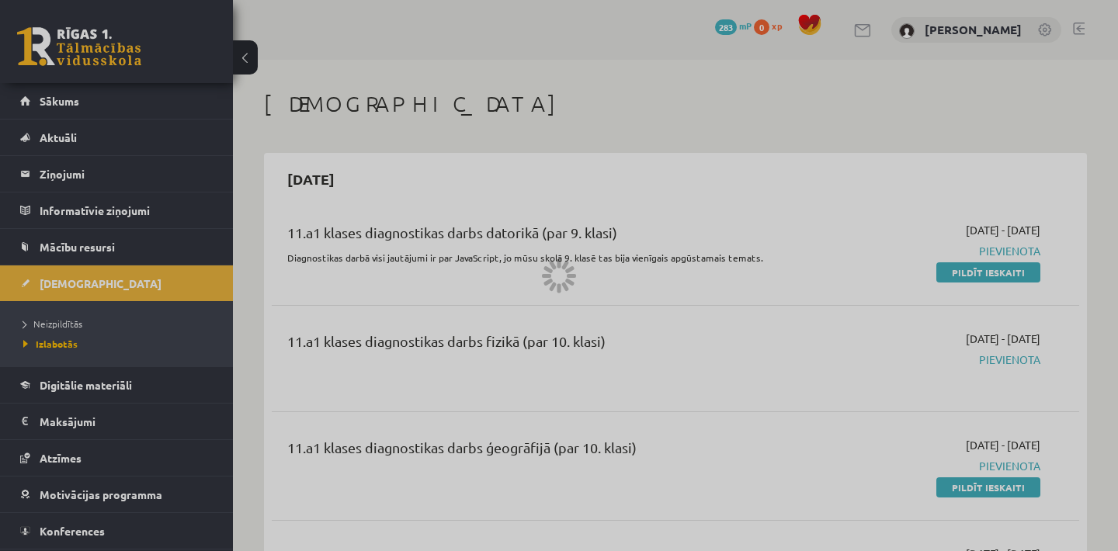
click at [160, 235] on div at bounding box center [559, 275] width 1118 height 551
